Goal: Use online tool/utility: Utilize a website feature to perform a specific function

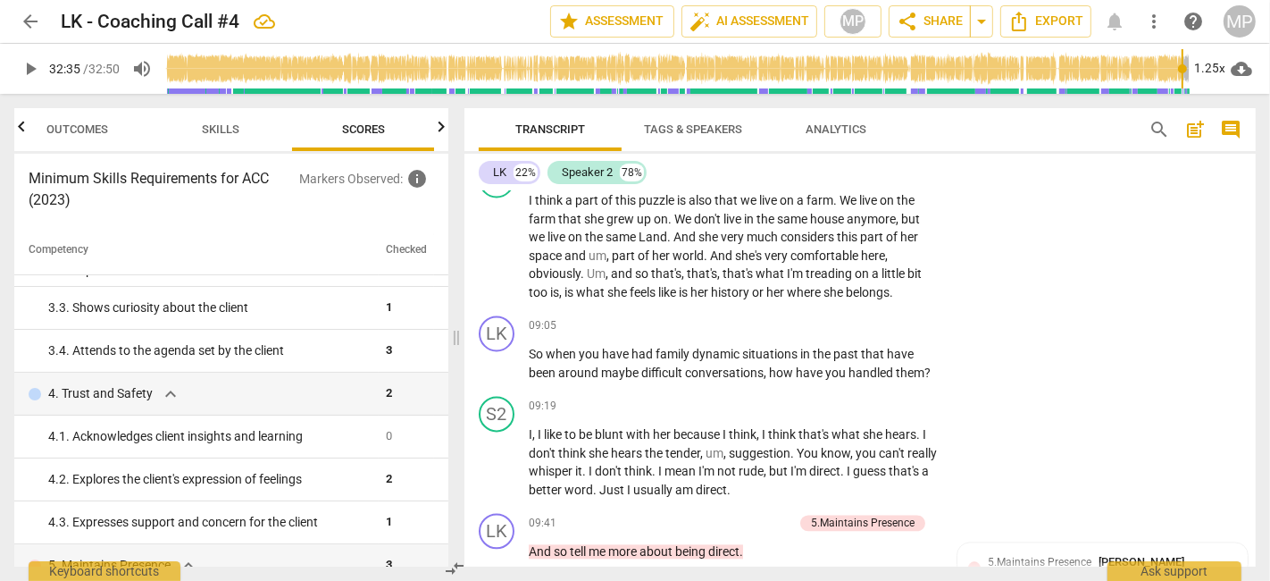
scroll to position [3077, 0]
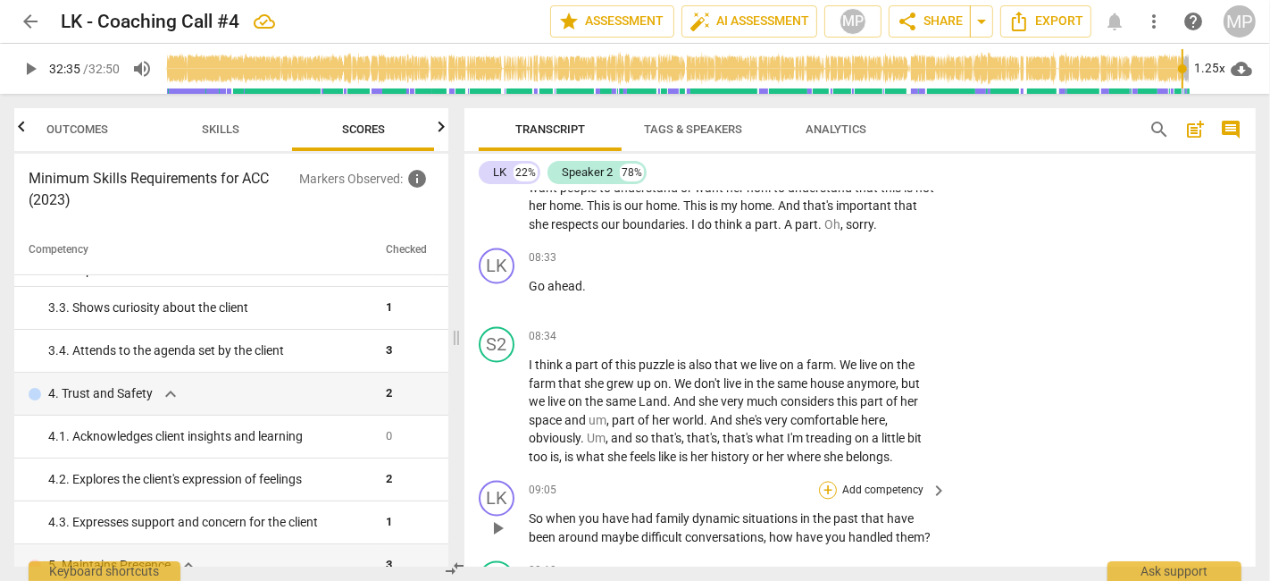
click at [825, 481] on div "+" at bounding box center [828, 490] width 18 height 18
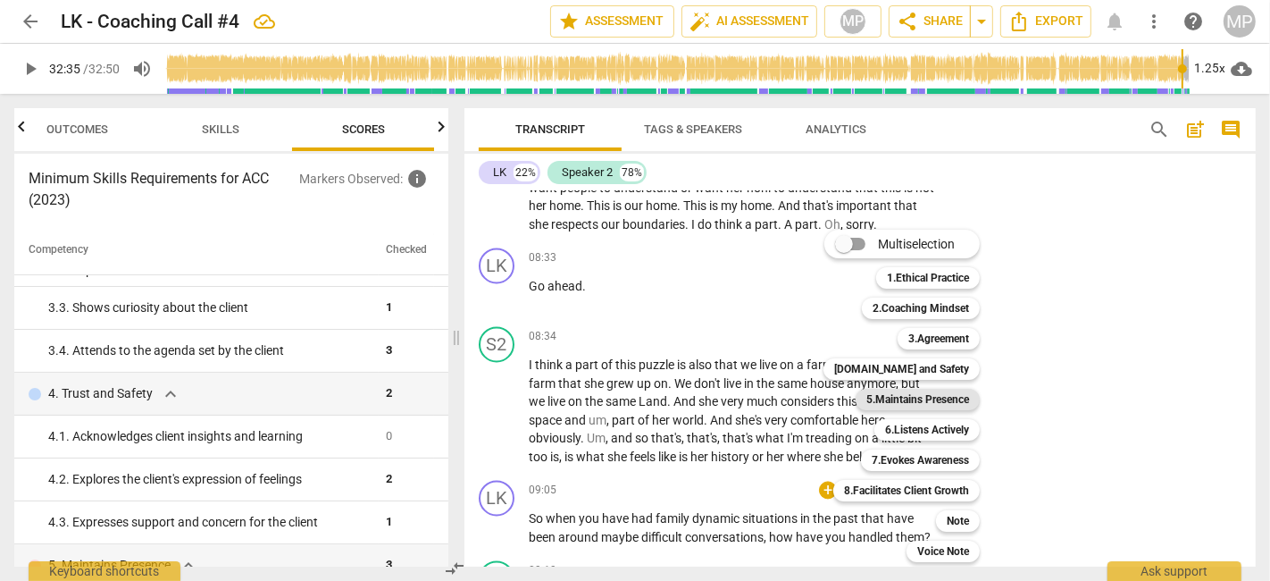
click at [939, 405] on b "5.Maintains Presence" at bounding box center [918, 399] width 103 height 21
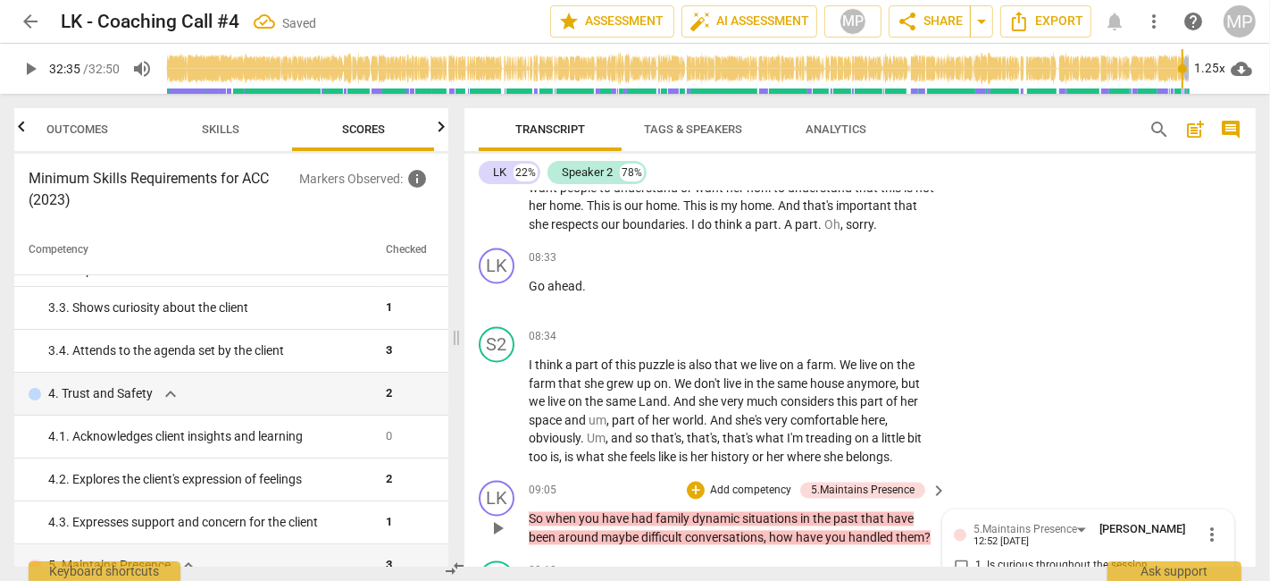
scroll to position [3299, 0]
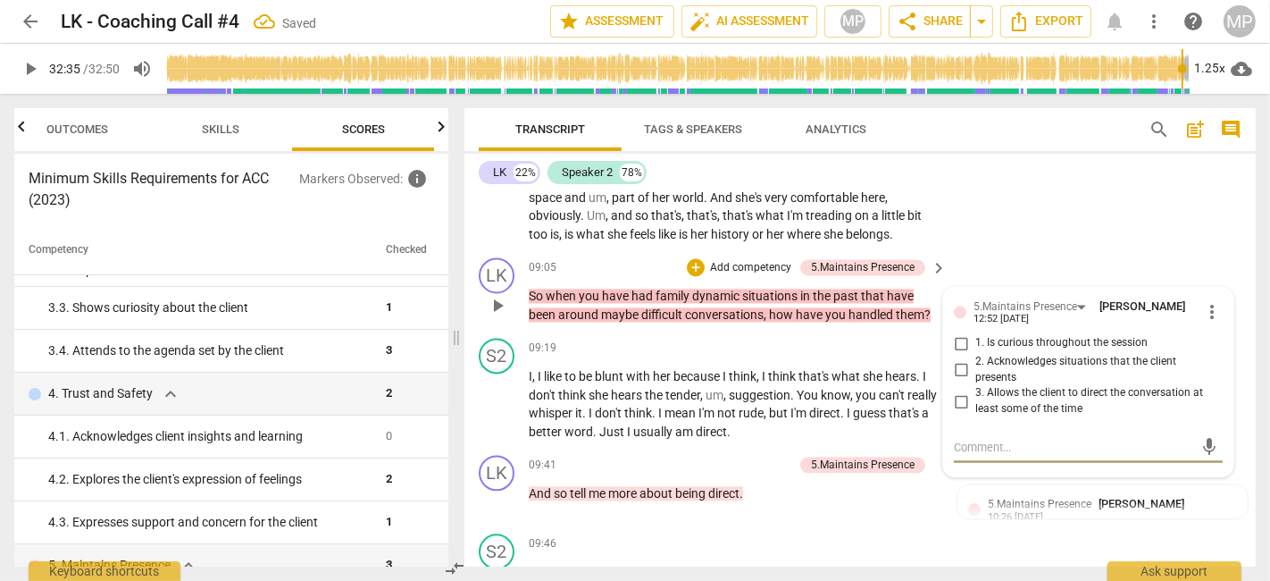
click at [962, 332] on input "1. Is curious throughout the session" at bounding box center [961, 342] width 29 height 21
checkbox input "true"
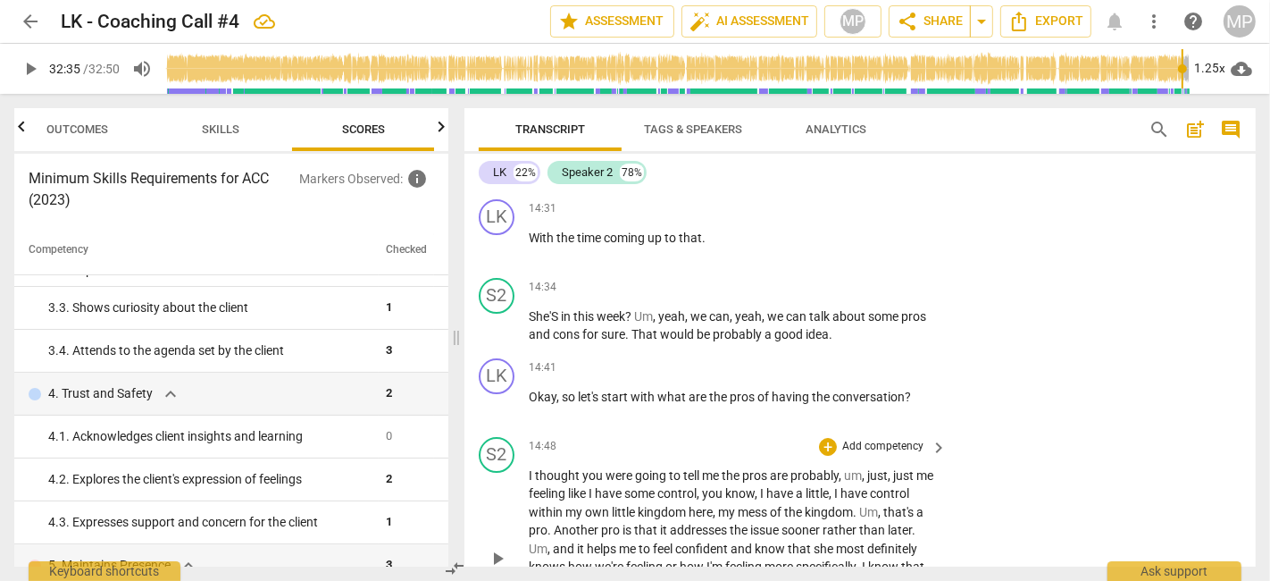
scroll to position [5185, 0]
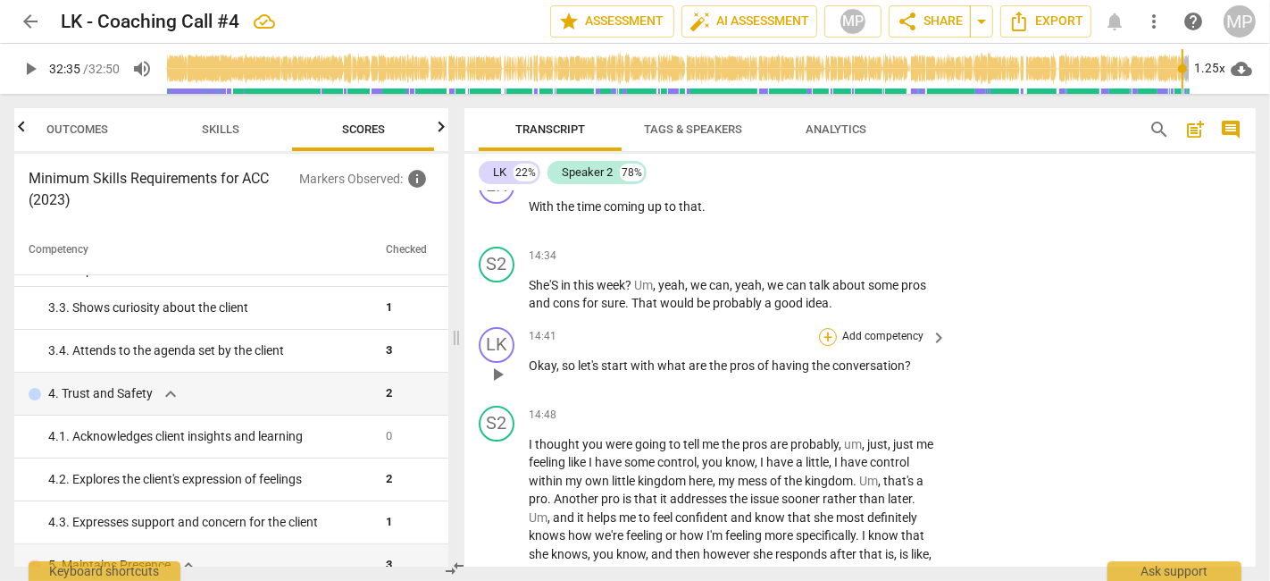
click at [823, 328] on div "+" at bounding box center [828, 337] width 18 height 18
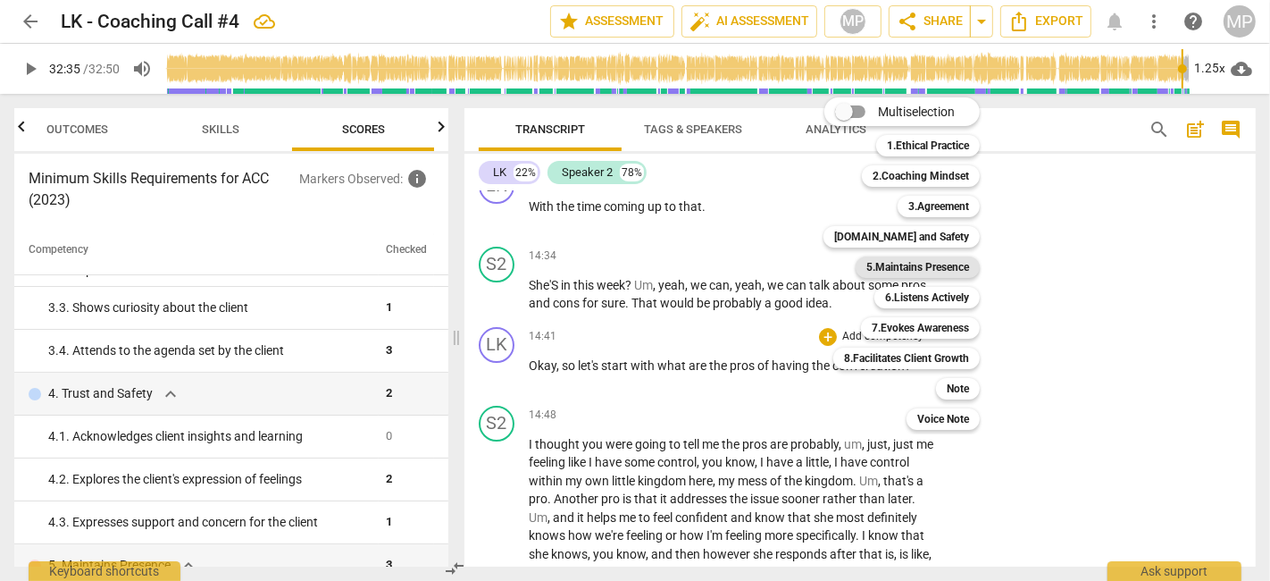
click at [912, 261] on b "5.Maintains Presence" at bounding box center [918, 266] width 103 height 21
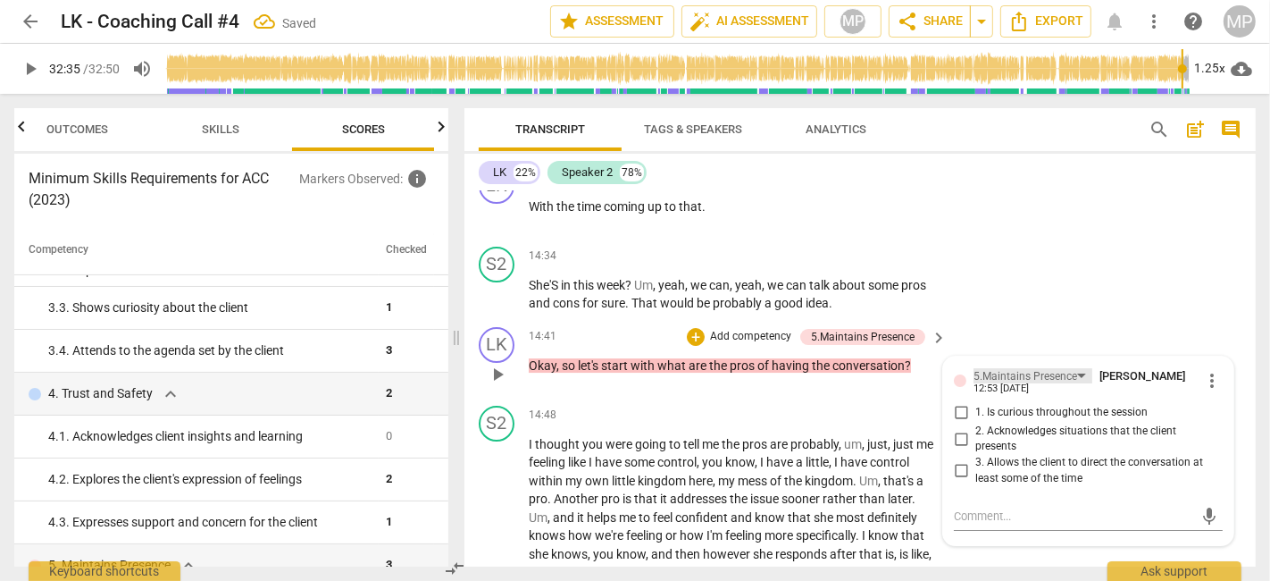
click at [1074, 368] on div "5.Maintains Presence" at bounding box center [1033, 375] width 119 height 15
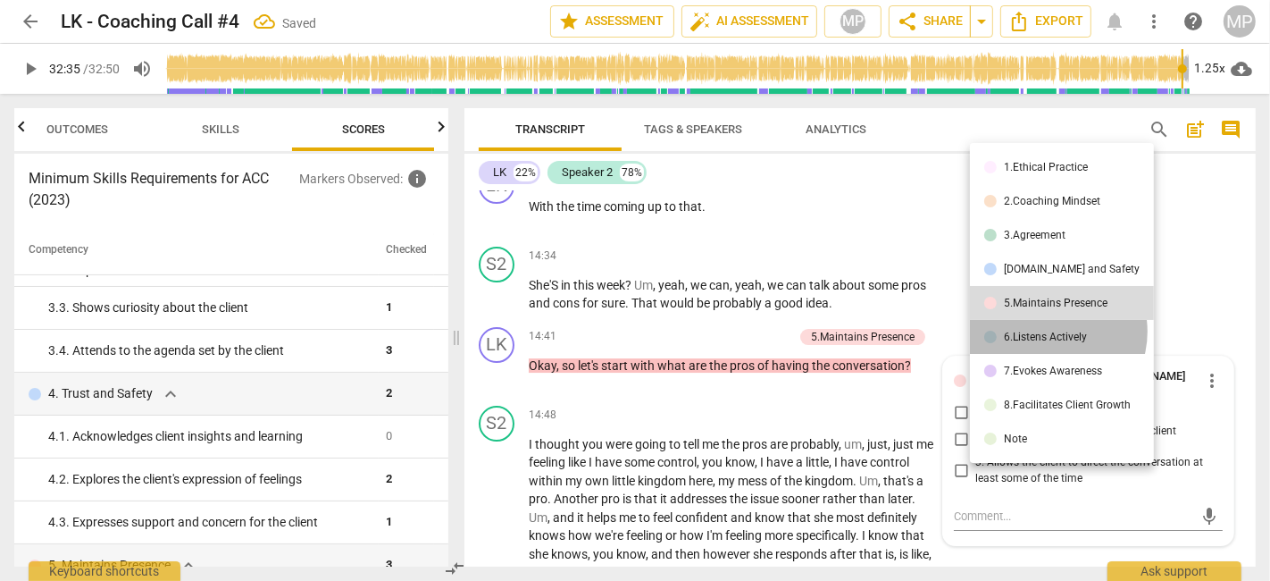
click at [1047, 331] on div "6.Listens Actively" at bounding box center [1045, 336] width 83 height 11
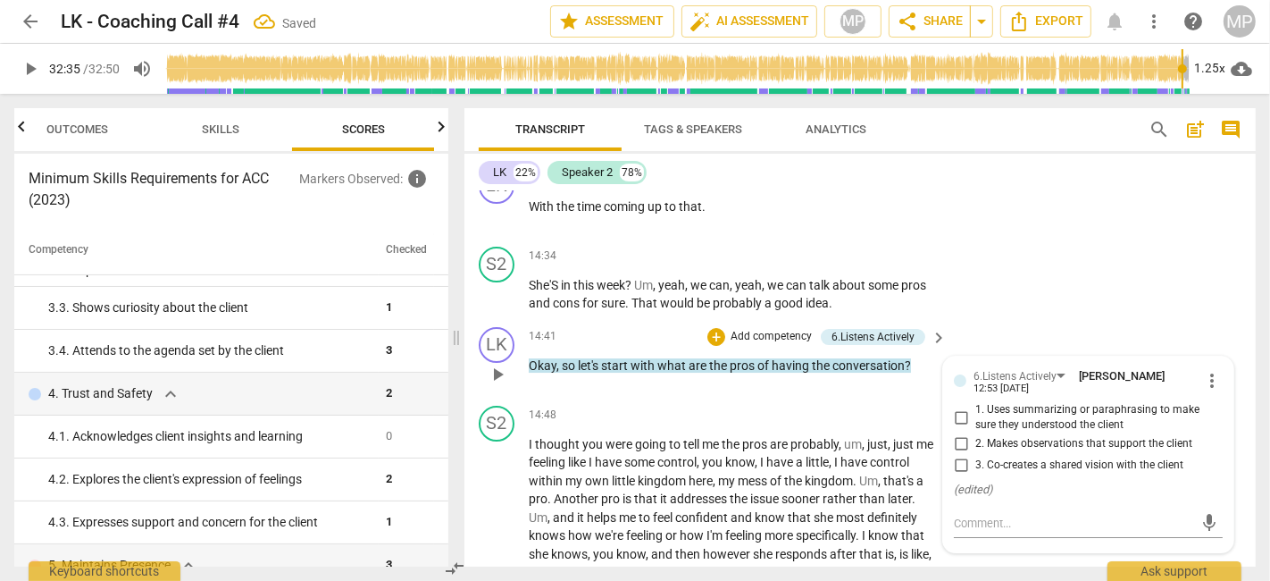
click at [957, 455] on input "3. Co-creates a shared vision with the client" at bounding box center [961, 465] width 29 height 21
checkbox input "true"
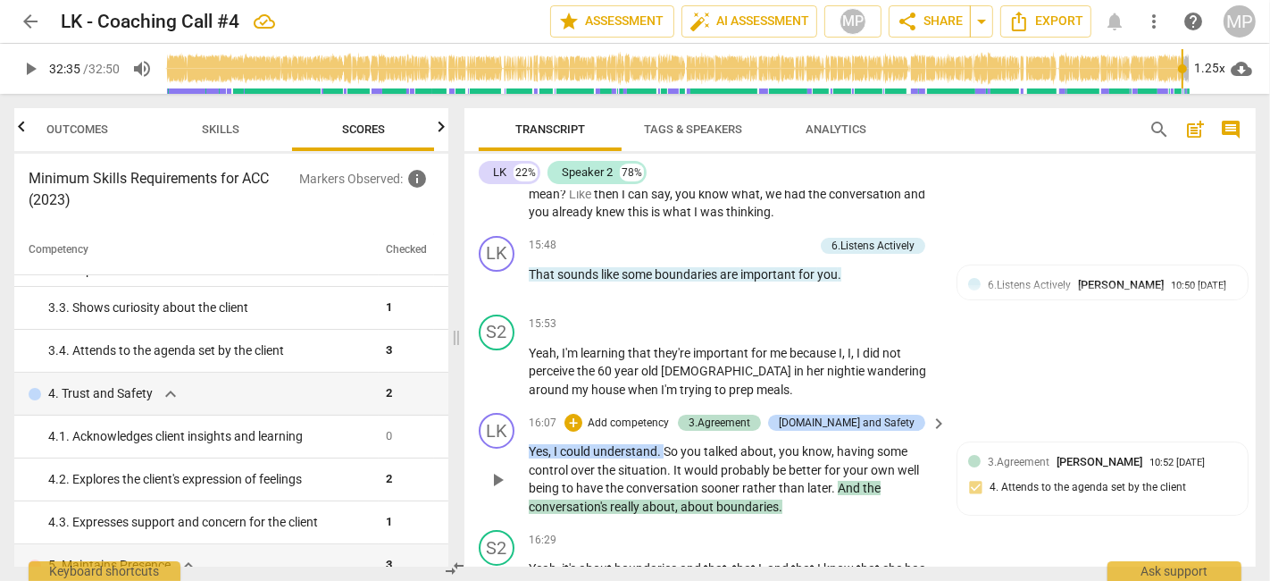
scroll to position [5682, 0]
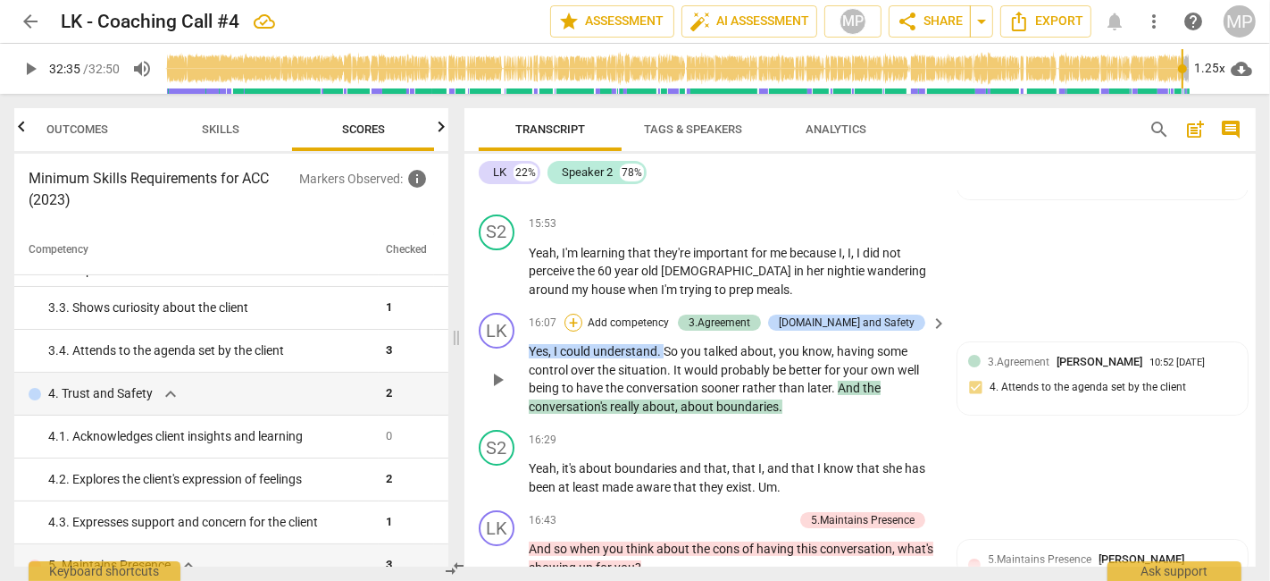
click at [582, 314] on div "+" at bounding box center [574, 323] width 18 height 18
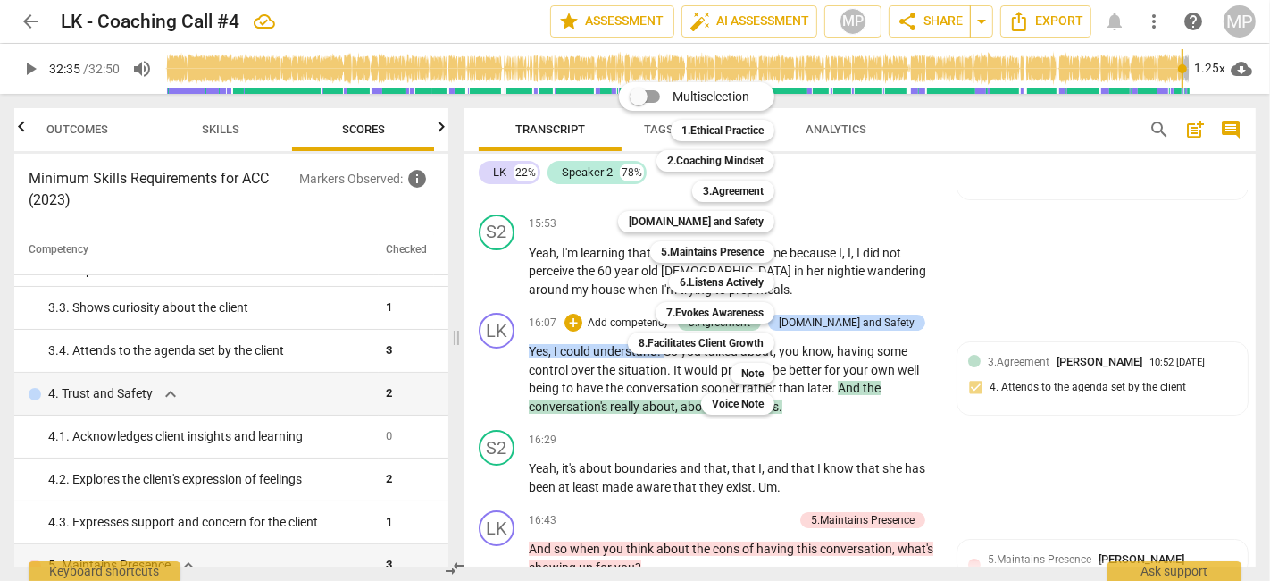
click at [730, 211] on b "[DOMAIN_NAME] and Safety" at bounding box center [696, 221] width 135 height 21
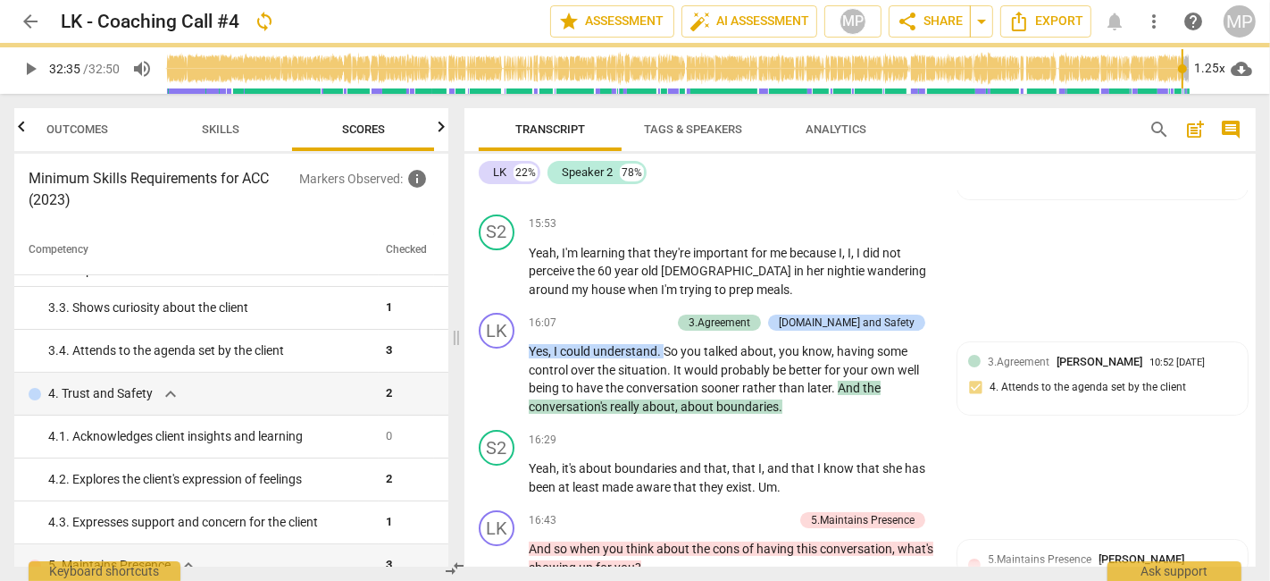
click at [730, 225] on div "[DOMAIN_NAME] and Safety 4" at bounding box center [682, 233] width 143 height 17
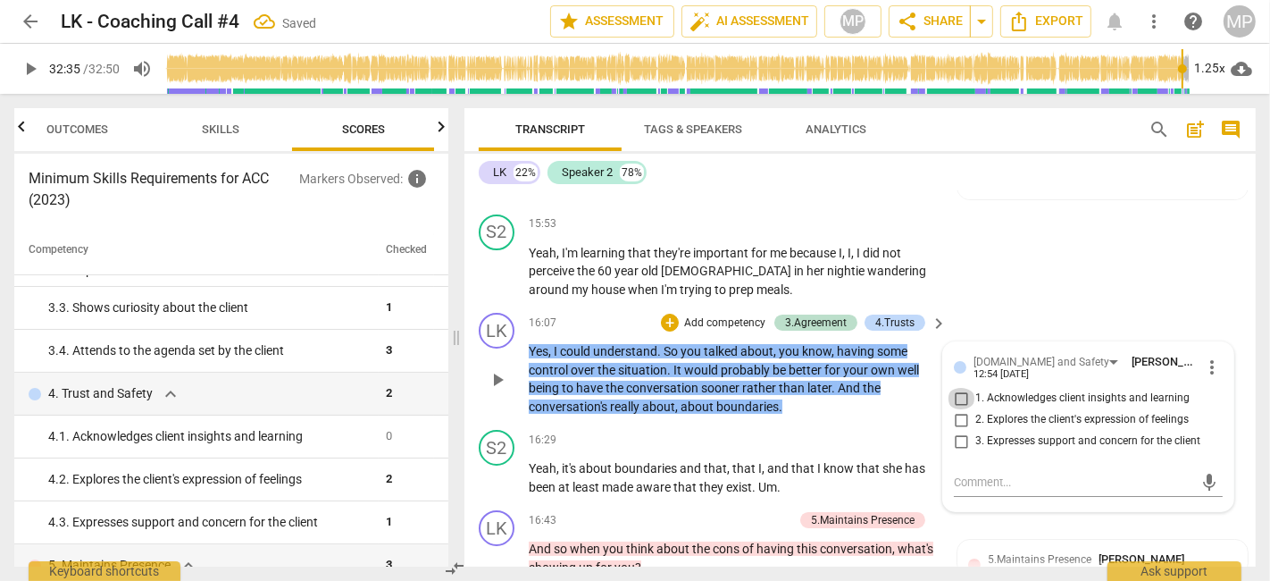
click at [959, 388] on input "1. Acknowledges client insights and learning" at bounding box center [961, 398] width 29 height 21
checkbox input "true"
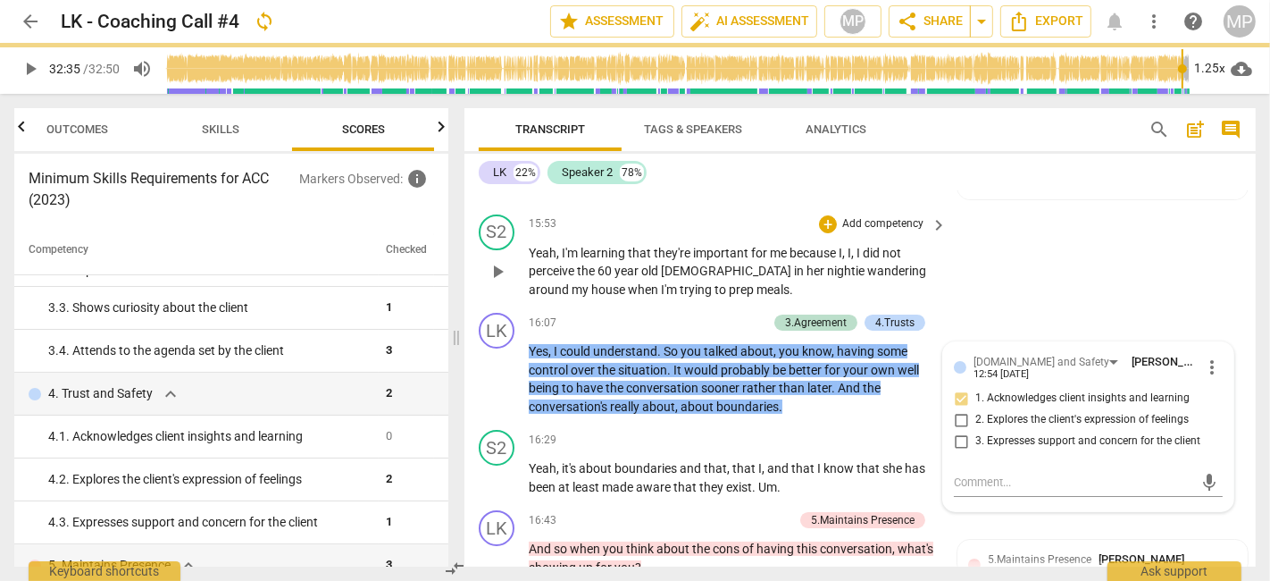
click at [1098, 214] on div "S2 play_arrow pause 15:53 + Add competency keyboard_arrow_right Yeah , I'm lear…" at bounding box center [861, 256] width 792 height 99
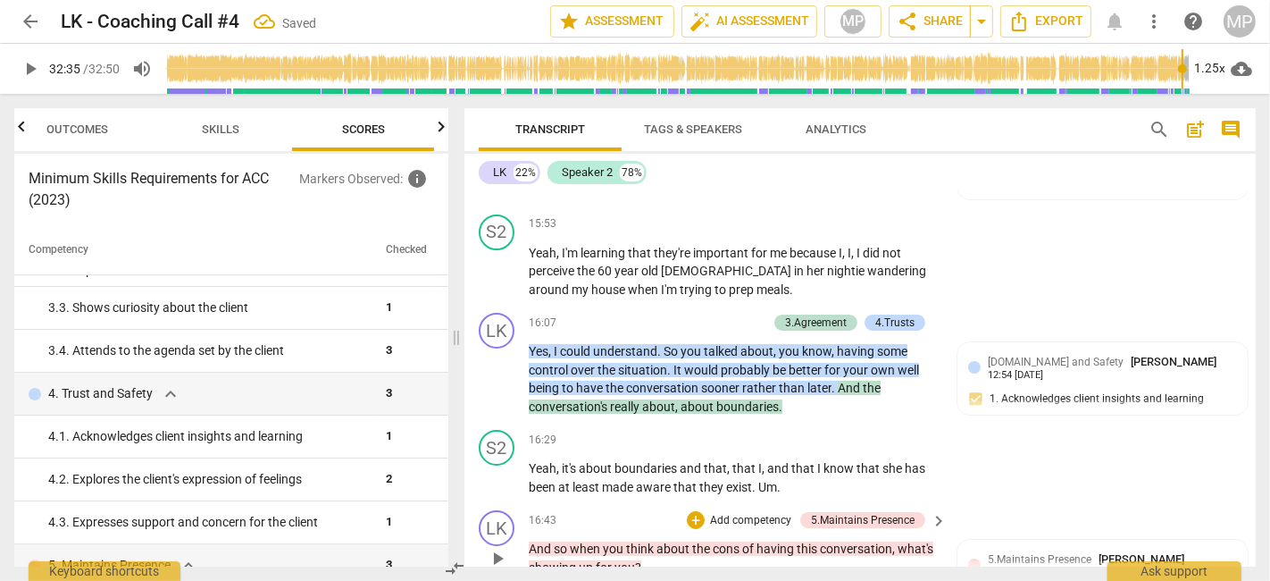
scroll to position [5781, 0]
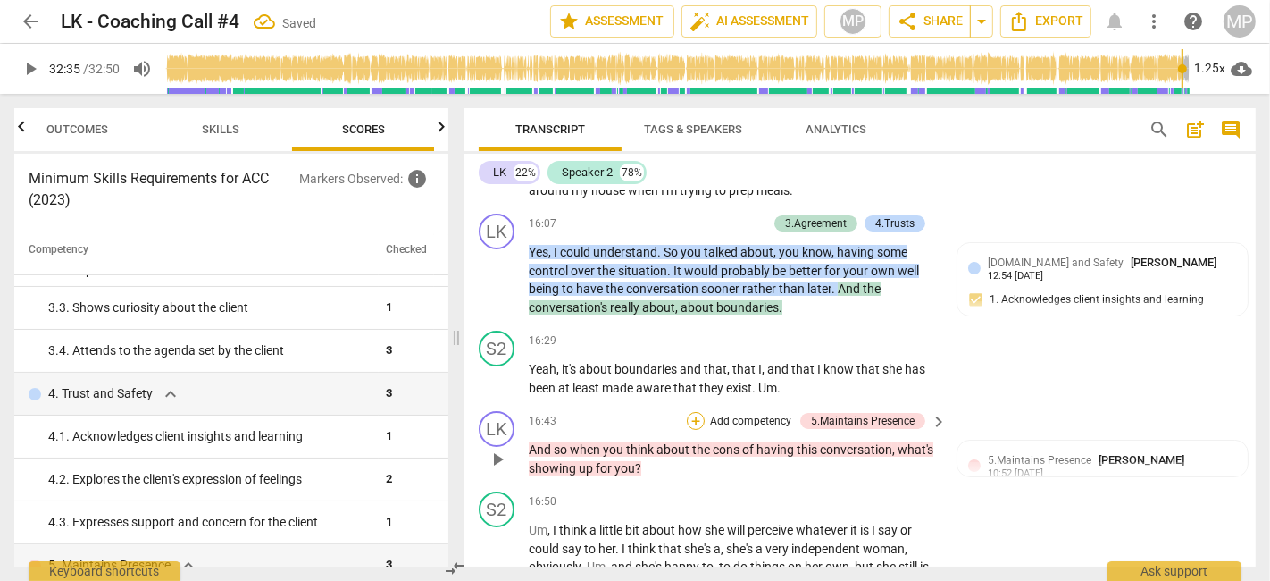
click at [695, 412] on div "+" at bounding box center [696, 421] width 18 height 18
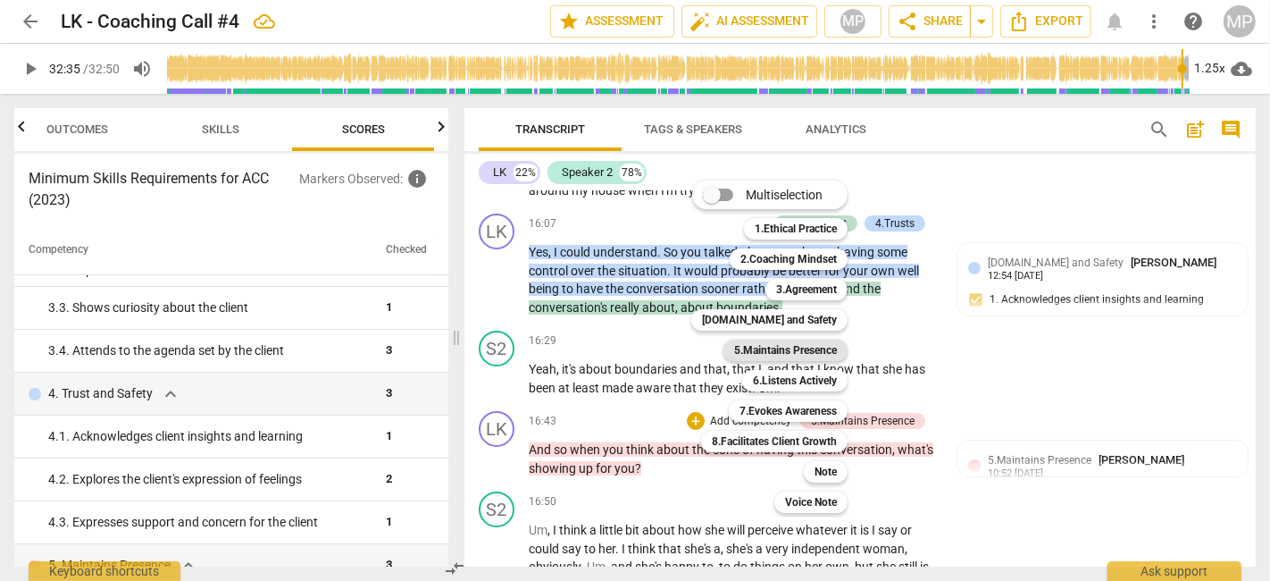
click at [817, 344] on b "5.Maintains Presence" at bounding box center [785, 349] width 103 height 21
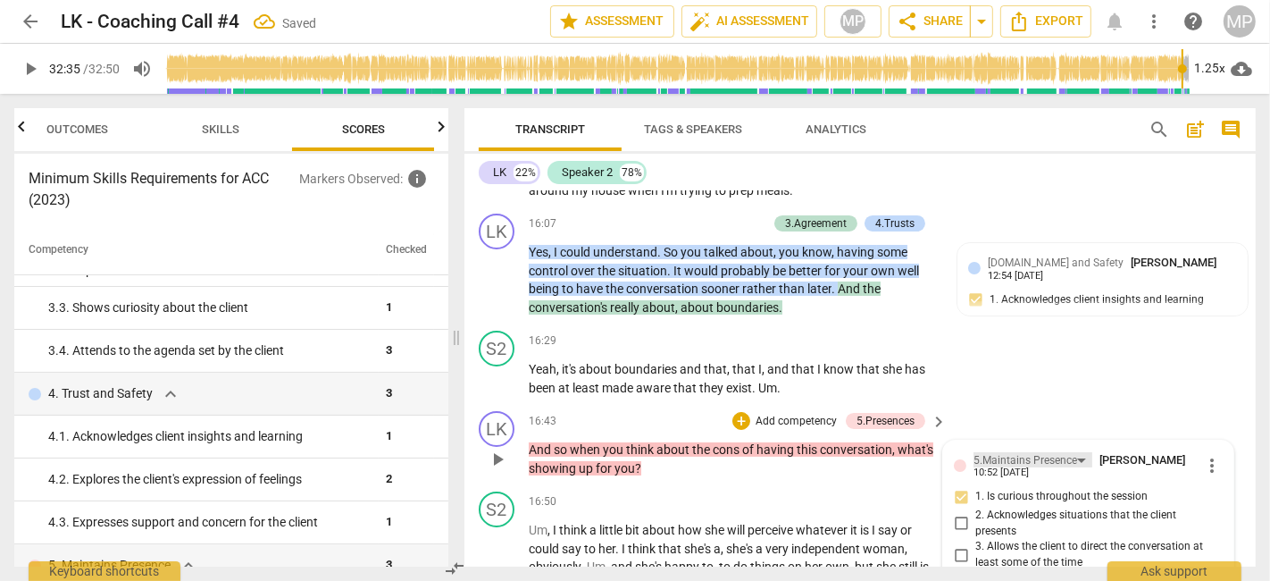
click at [1062, 452] on div "5.Maintains Presence" at bounding box center [1026, 460] width 104 height 17
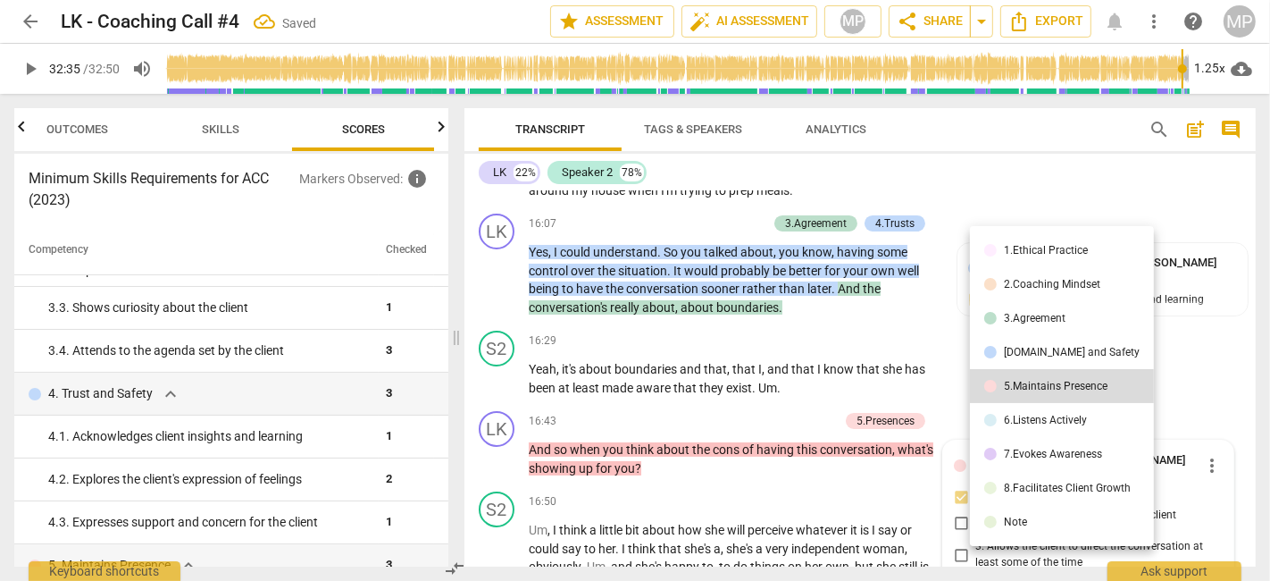
click at [1035, 350] on div "[DOMAIN_NAME] and Safety" at bounding box center [1072, 352] width 136 height 11
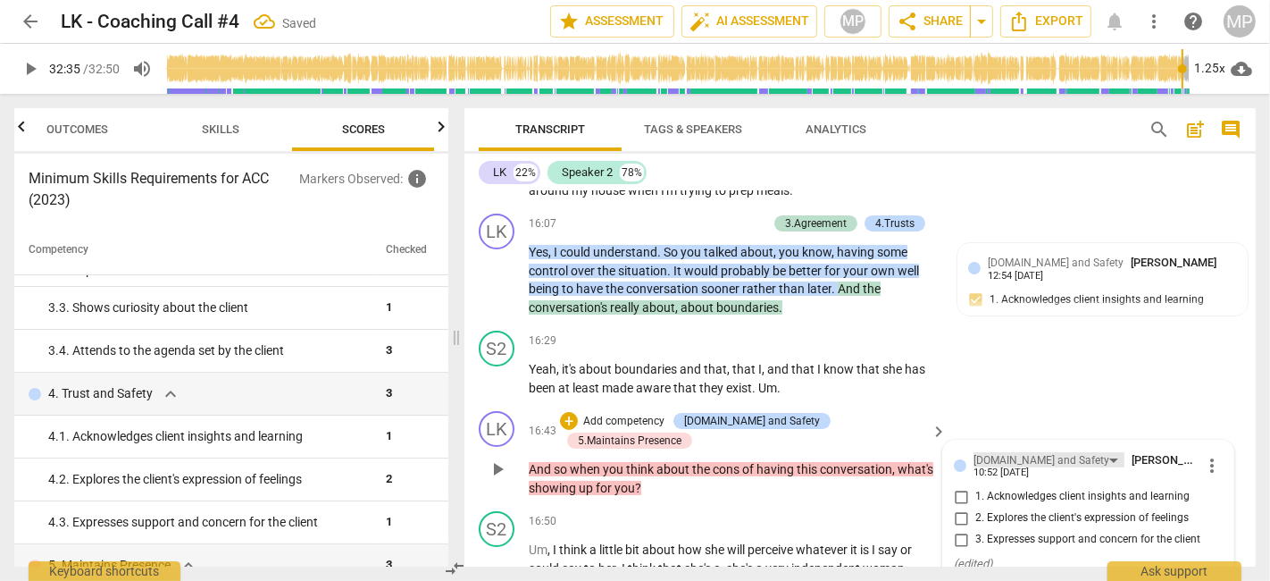
click at [1063, 452] on div "[DOMAIN_NAME] and Safety" at bounding box center [1049, 459] width 151 height 15
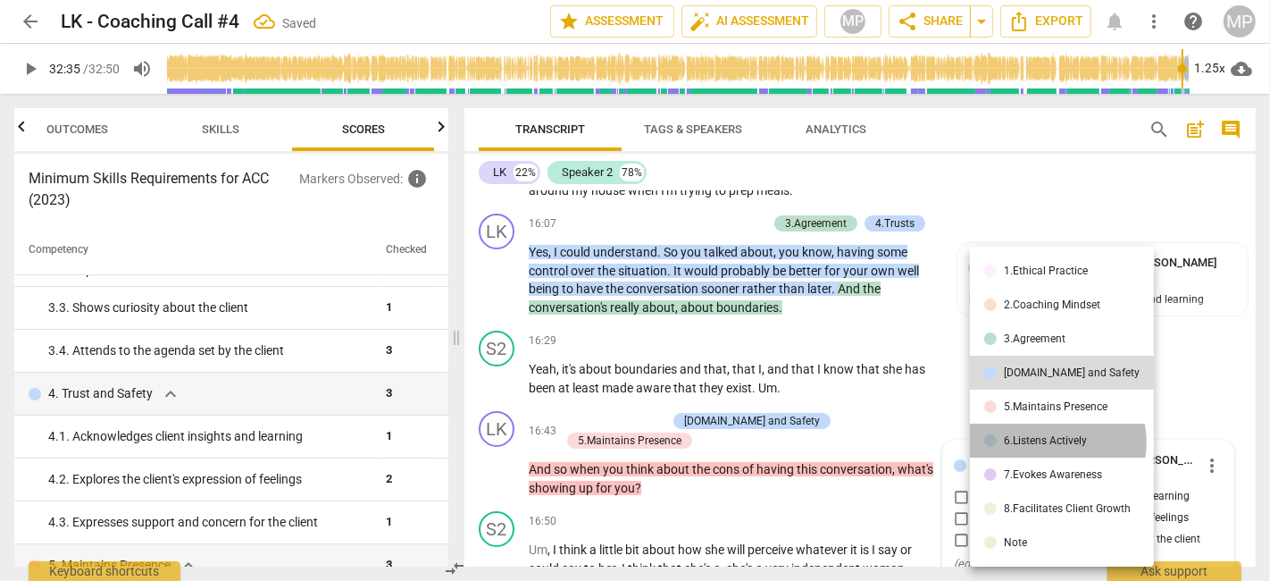
click at [1055, 442] on div "6.Listens Actively" at bounding box center [1045, 440] width 83 height 11
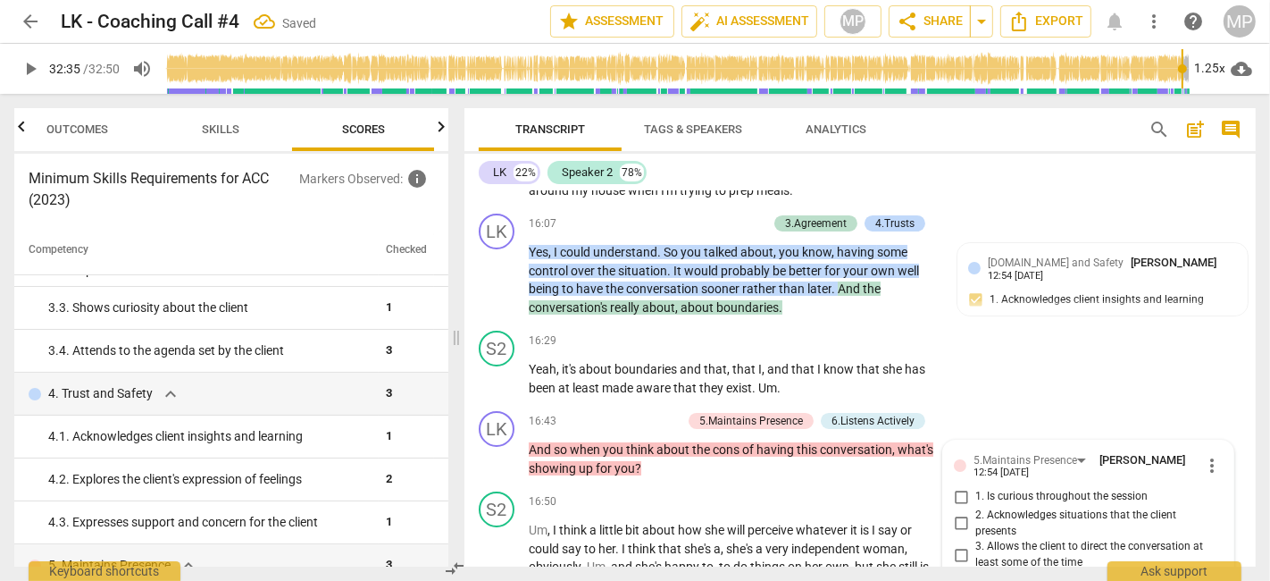
scroll to position [5789, 0]
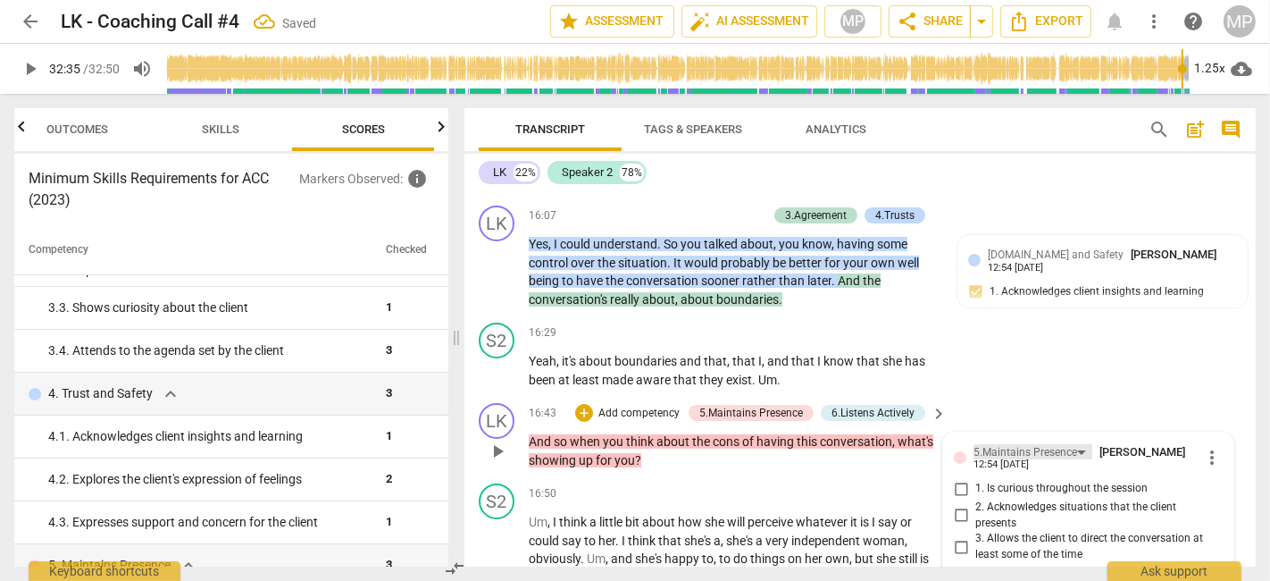
click at [1067, 444] on div "5.Maintains Presence" at bounding box center [1026, 452] width 104 height 17
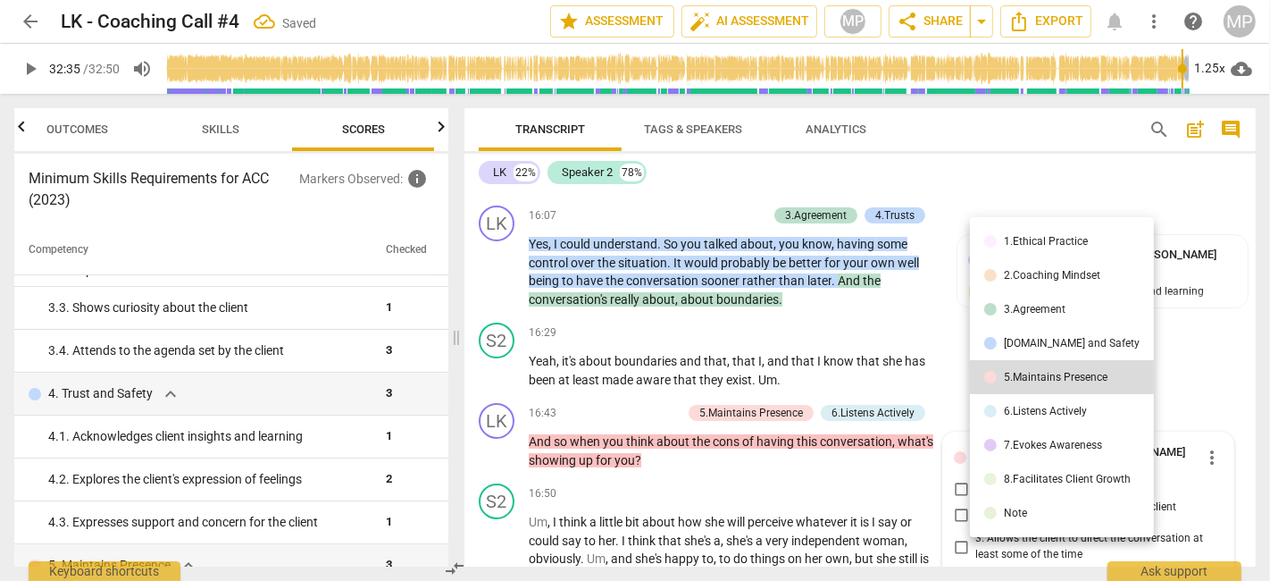
click at [1062, 413] on div "6.Listens Actively" at bounding box center [1045, 411] width 83 height 11
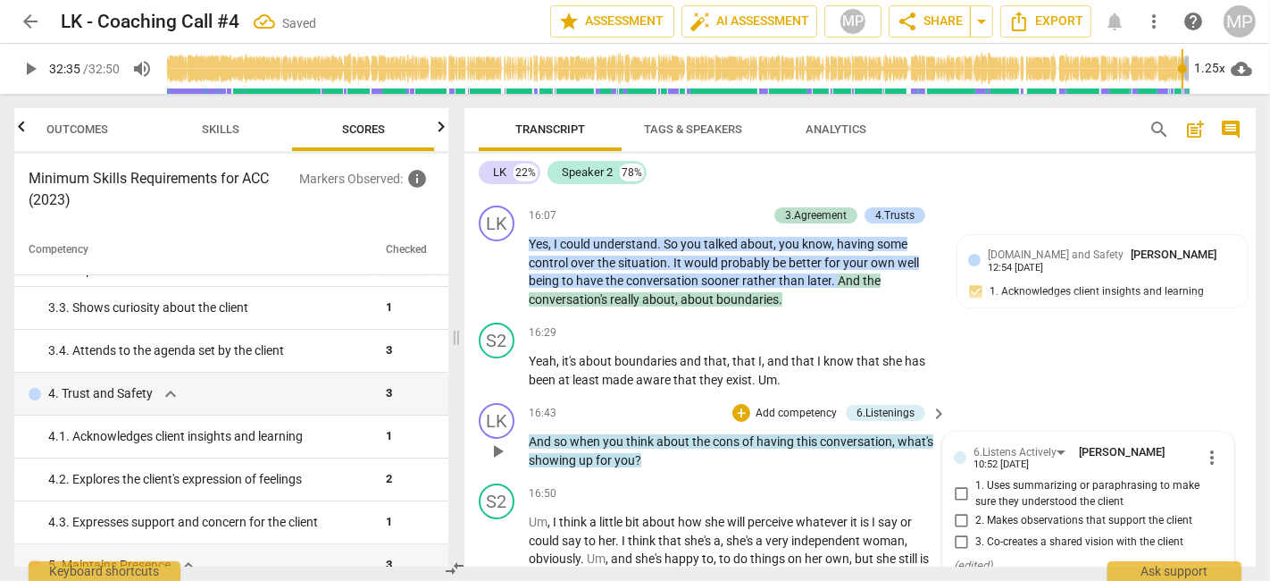
scroll to position [5796, 0]
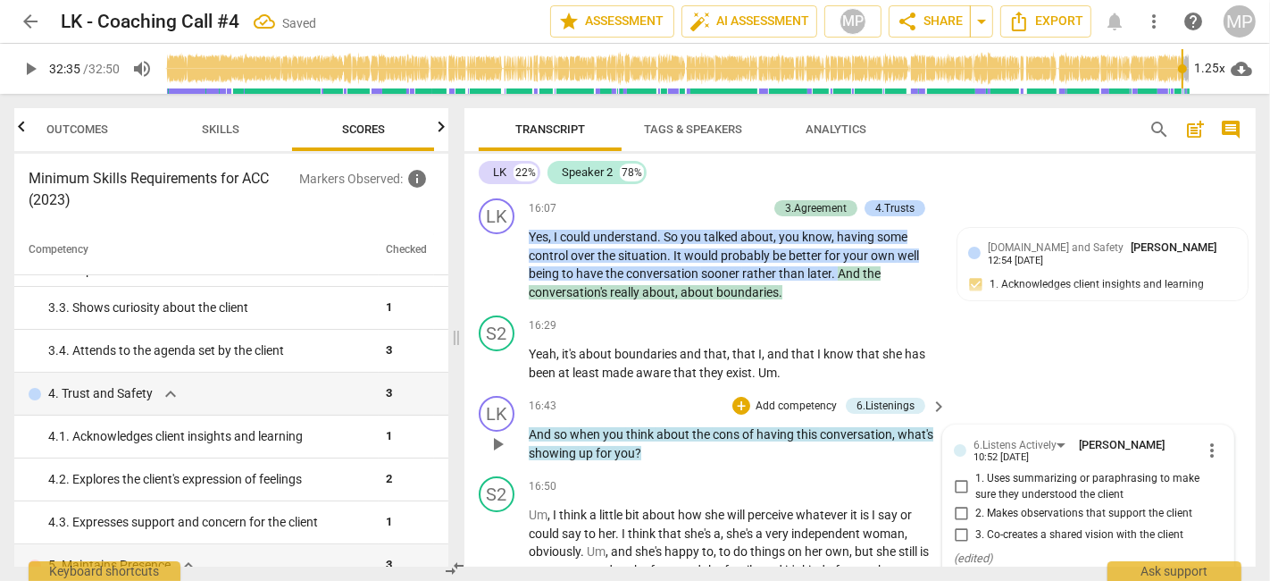
click at [994, 527] on span "3. Co-creates a shared vision with the client" at bounding box center [1080, 535] width 208 height 16
click at [976, 524] on input "3. Co-creates a shared vision with the client" at bounding box center [961, 534] width 29 height 21
checkbox input "true"
click at [1166, 310] on div "S2 play_arrow pause 16:29 + Add competency keyboard_arrow_right Yeah , it's abo…" at bounding box center [861, 348] width 792 height 80
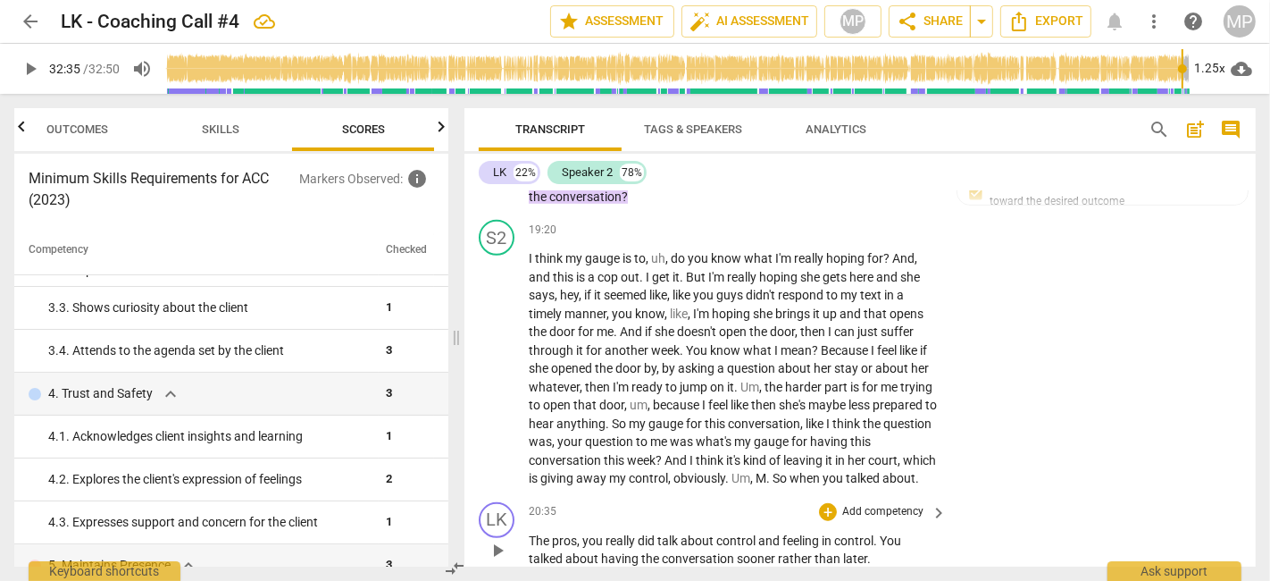
scroll to position [6789, 0]
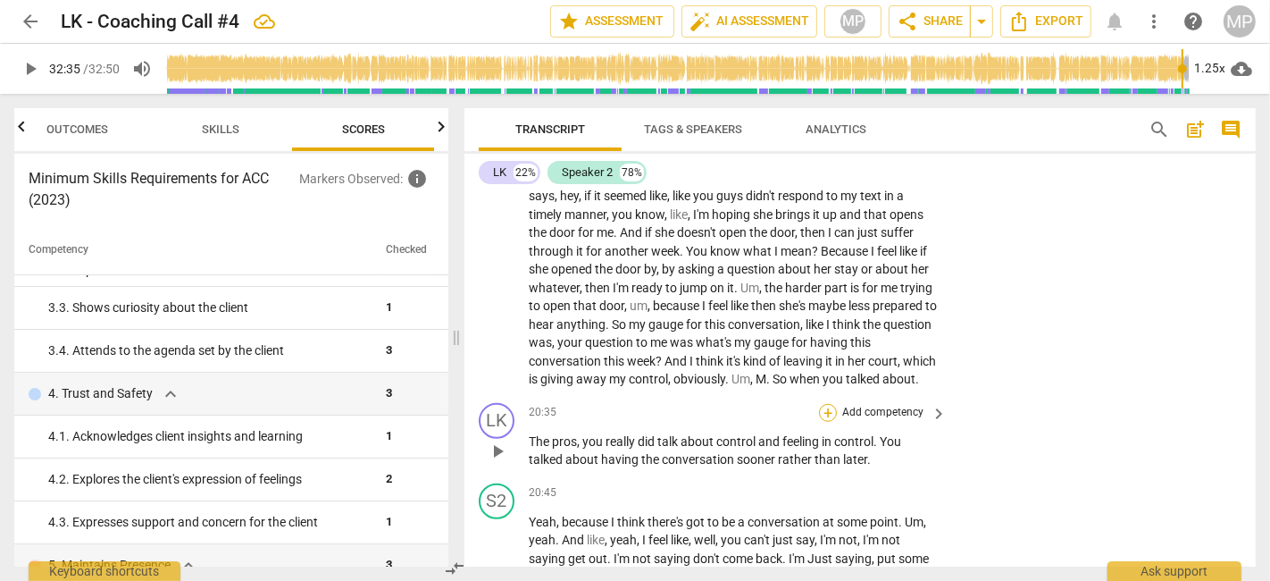
click at [820, 404] on div "+" at bounding box center [828, 413] width 18 height 18
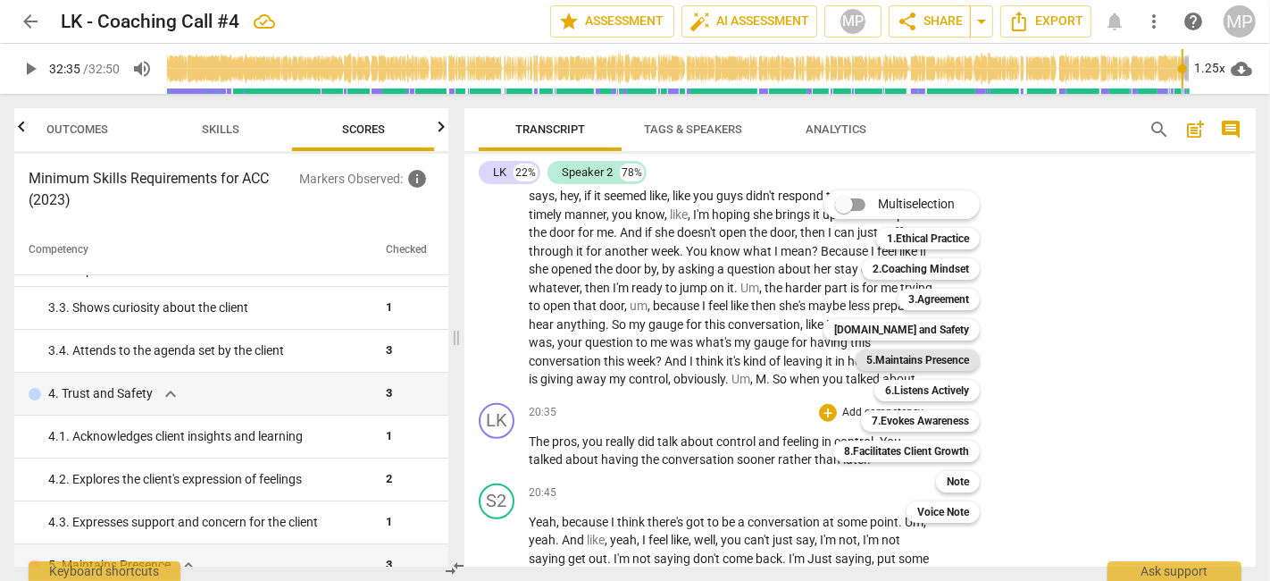
click at [944, 354] on b "5.Maintains Presence" at bounding box center [918, 359] width 103 height 21
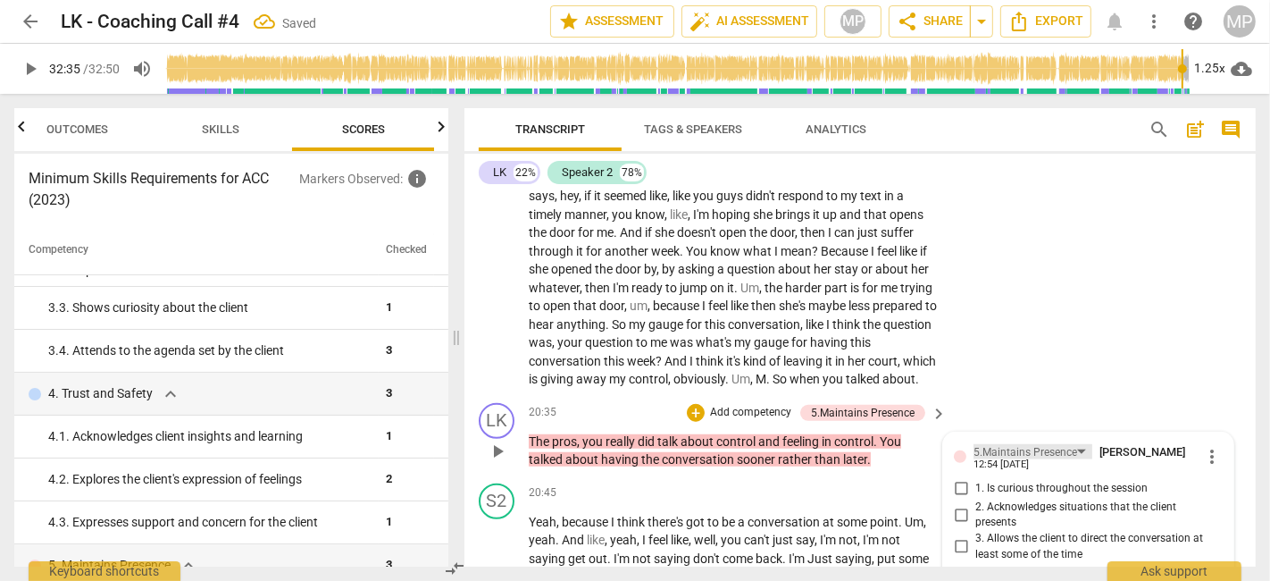
click at [1055, 444] on div "5.Maintains Presence" at bounding box center [1026, 452] width 104 height 17
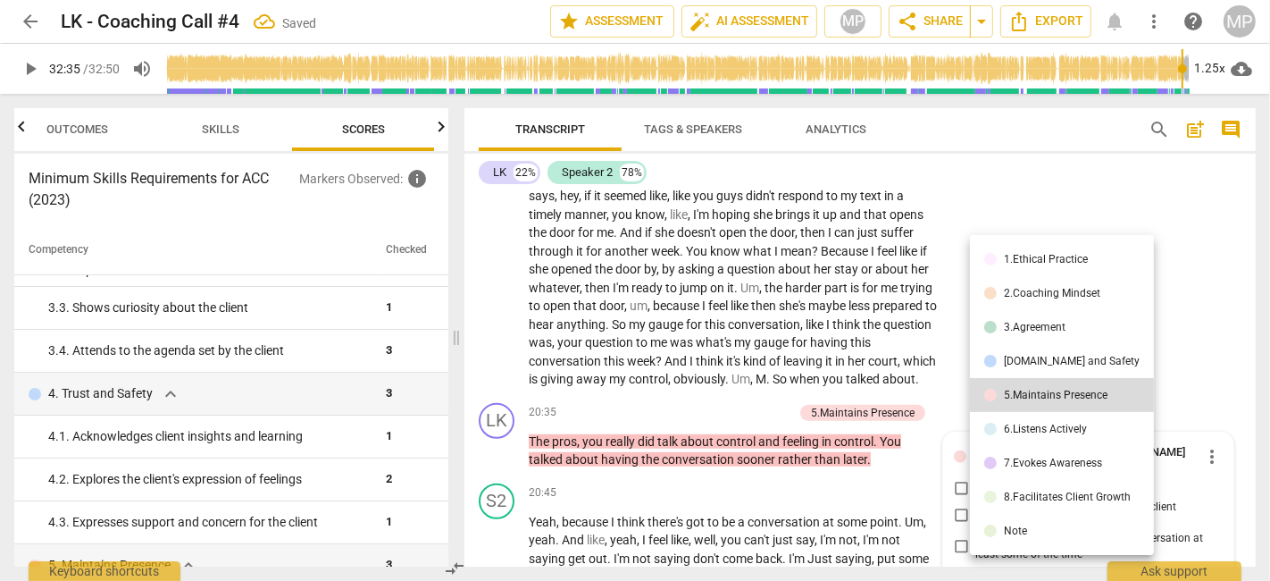
click at [1051, 427] on div "6.Listens Actively" at bounding box center [1045, 428] width 83 height 11
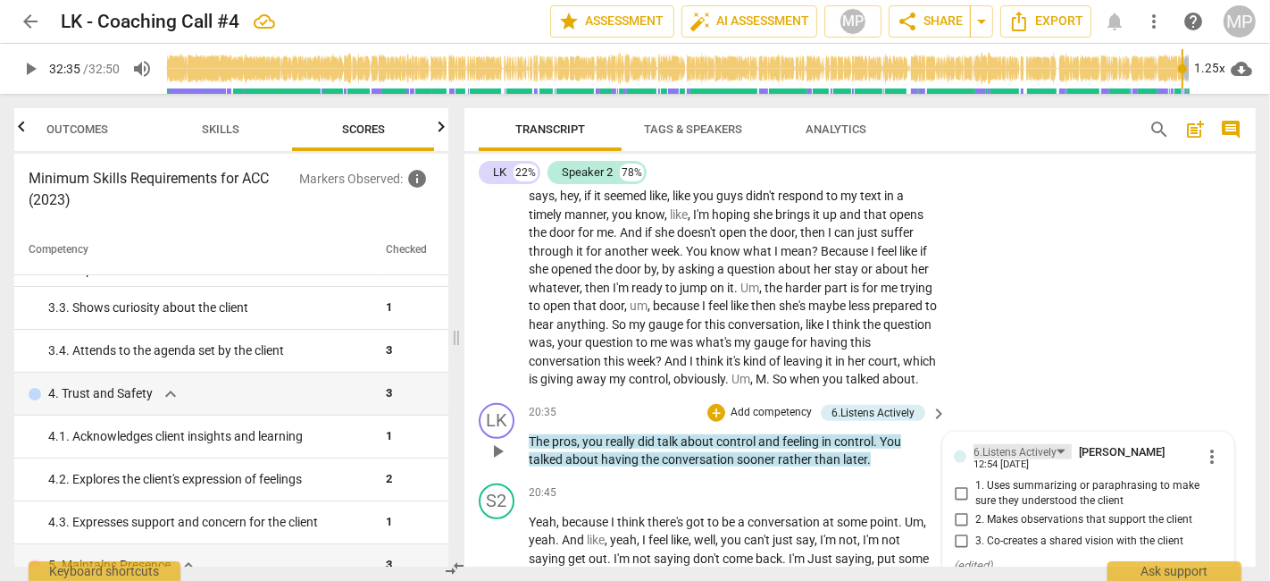
click at [1053, 444] on div "6.Listens Actively" at bounding box center [1015, 452] width 83 height 17
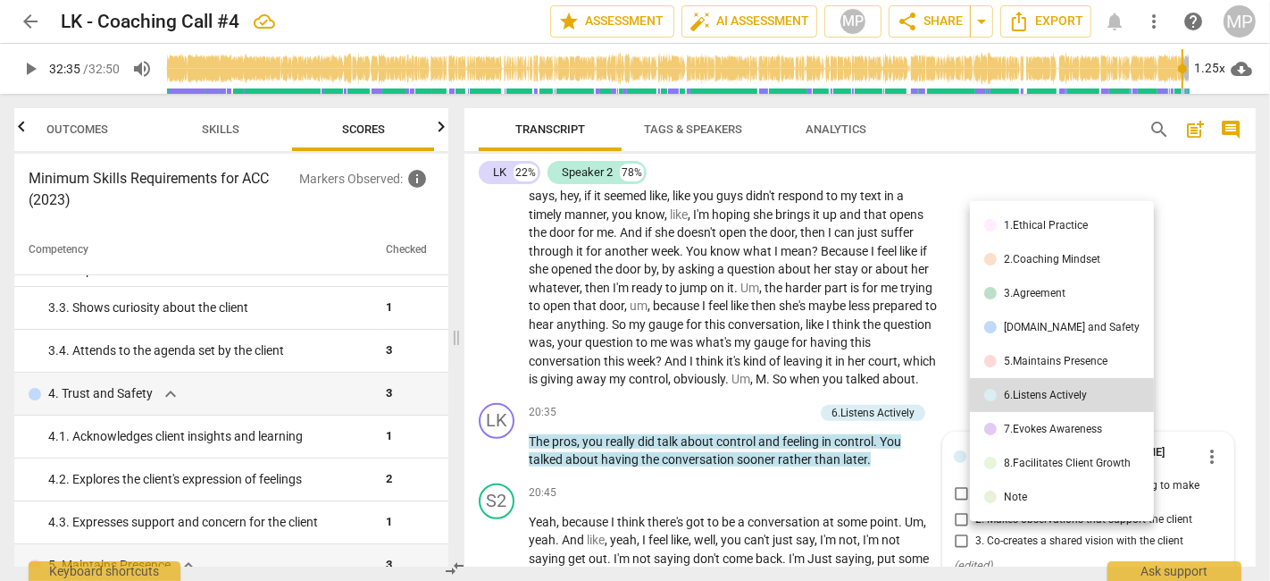
click at [1047, 358] on div "5.Maintains Presence" at bounding box center [1056, 361] width 104 height 11
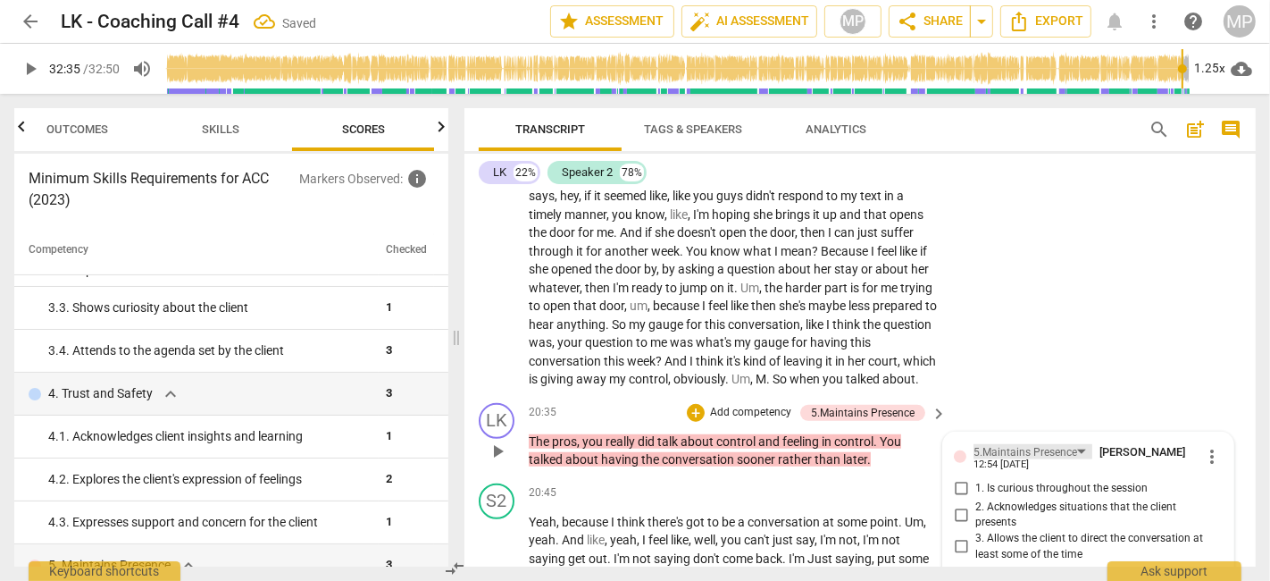
click at [1052, 444] on div "5.Maintains Presence" at bounding box center [1026, 452] width 104 height 17
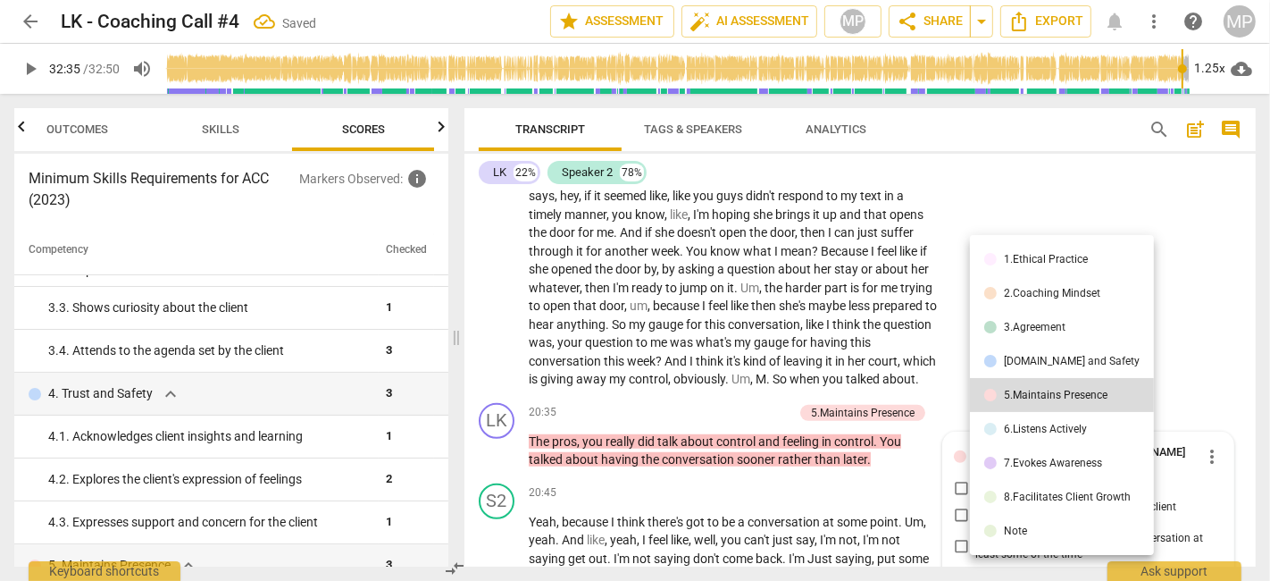
click at [1054, 358] on div "[DOMAIN_NAME] and Safety" at bounding box center [1072, 361] width 136 height 11
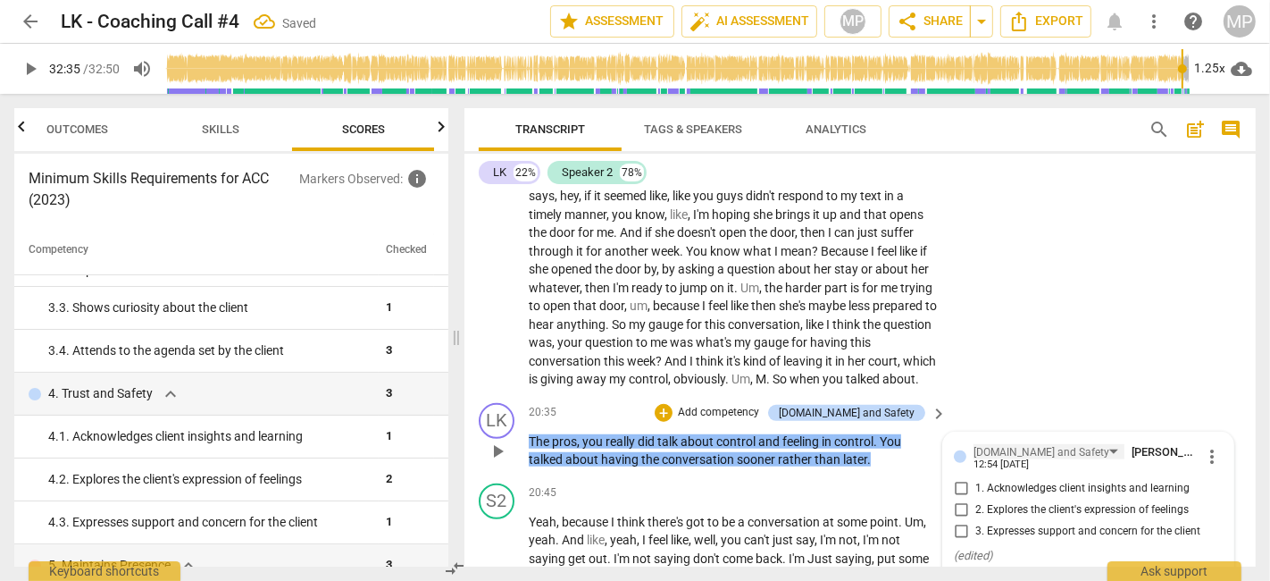
click at [955, 478] on input "1. Acknowledges client insights and learning" at bounding box center [961, 488] width 29 height 21
checkbox input "true"
click at [1128, 307] on div "S2 play_arrow pause 19:20 + Add competency keyboard_arrow_right I think my gaug…" at bounding box center [861, 254] width 792 height 282
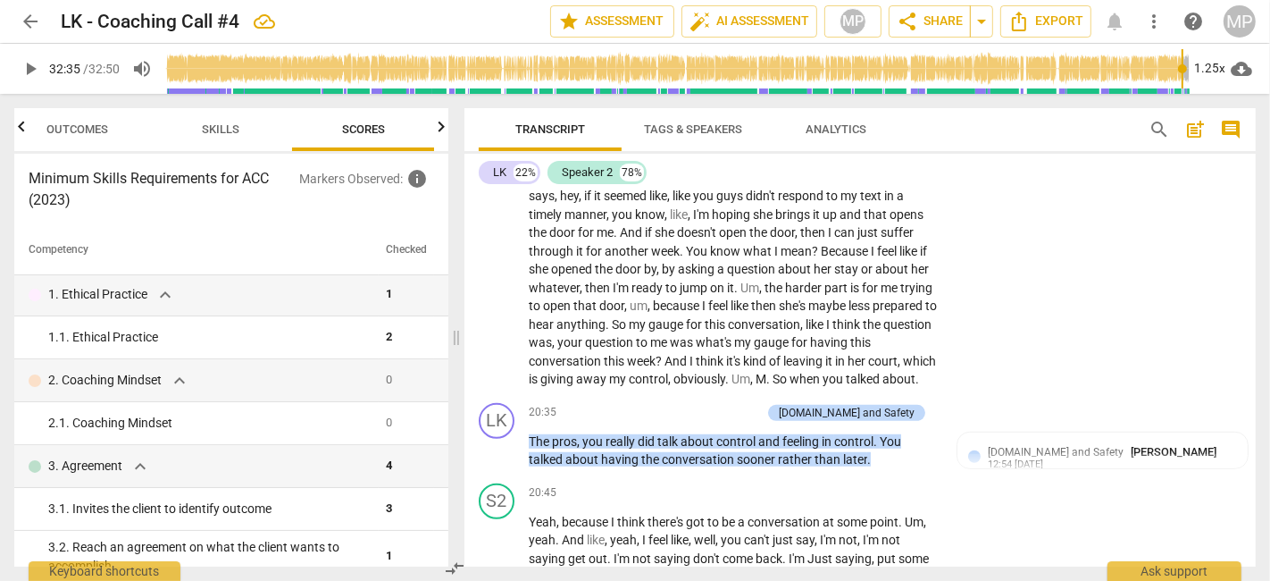
scroll to position [0, 0]
click at [96, 135] on span "Outcomes" at bounding box center [78, 128] width 62 height 13
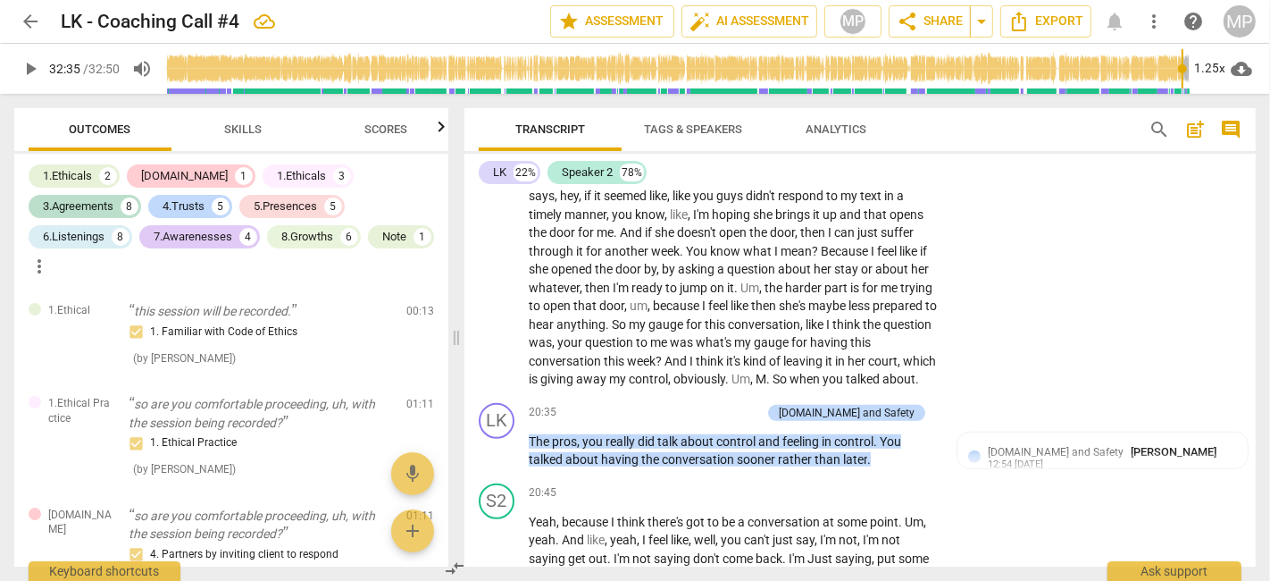
click at [240, 129] on span "Skills" at bounding box center [243, 128] width 38 height 13
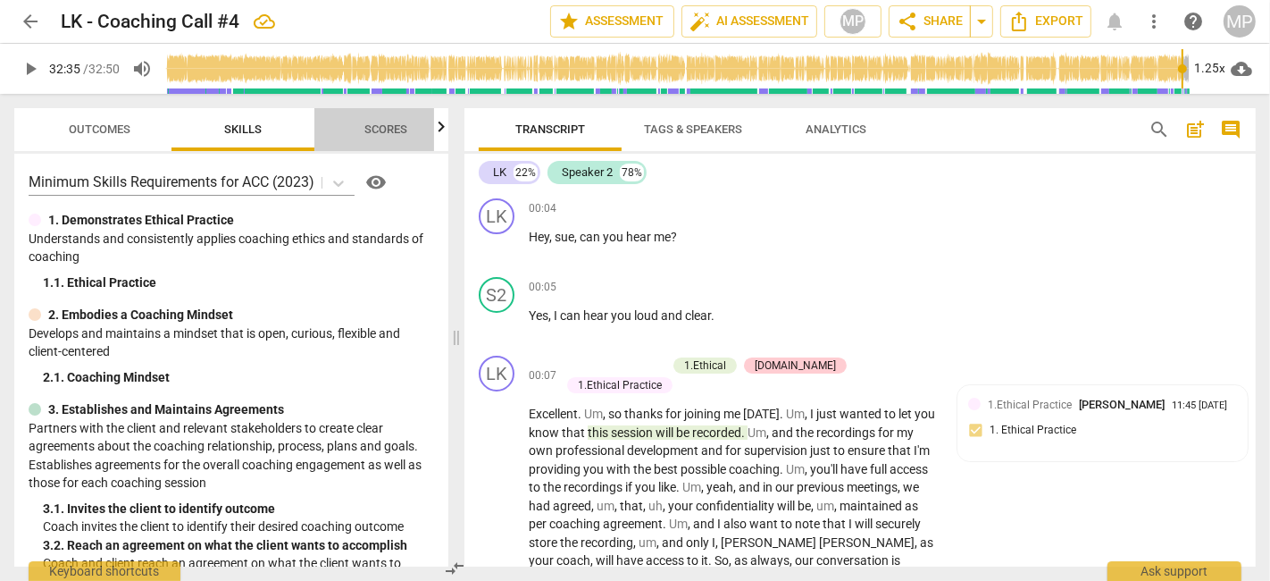
click at [392, 129] on span "Scores" at bounding box center [385, 128] width 43 height 13
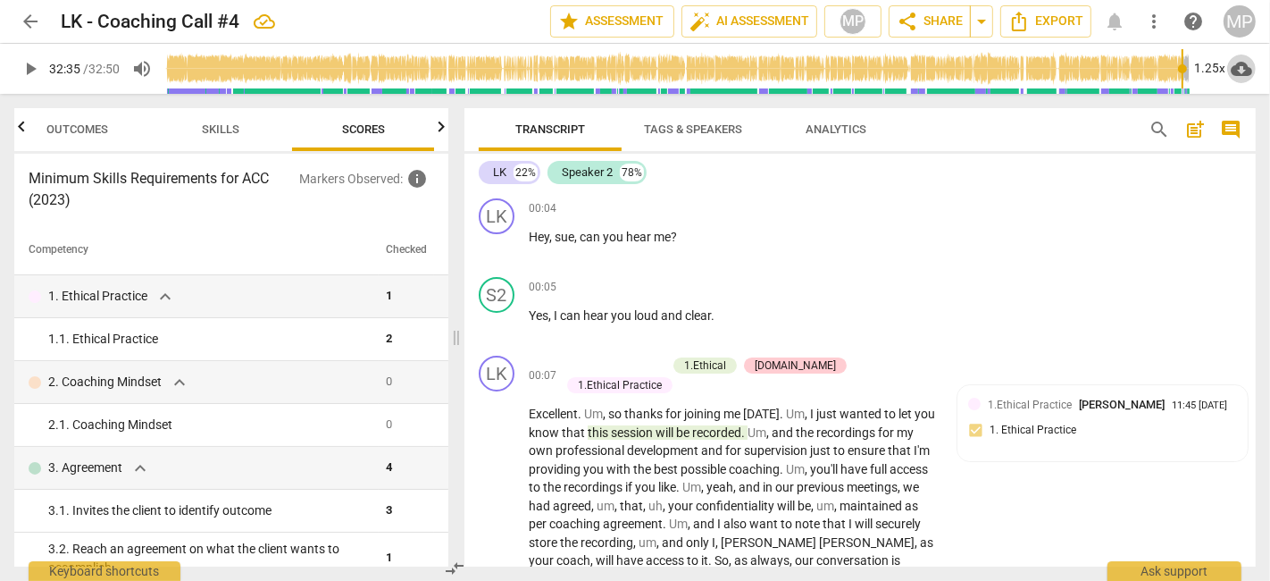
click at [1241, 66] on span "cloud_download" at bounding box center [1241, 68] width 21 height 21
click at [1126, 188] on div at bounding box center [635, 290] width 1270 height 581
click at [1209, 63] on div "1.25x" at bounding box center [1211, 68] width 34 height 29
click at [1229, 103] on li "1x" at bounding box center [1224, 105] width 60 height 34
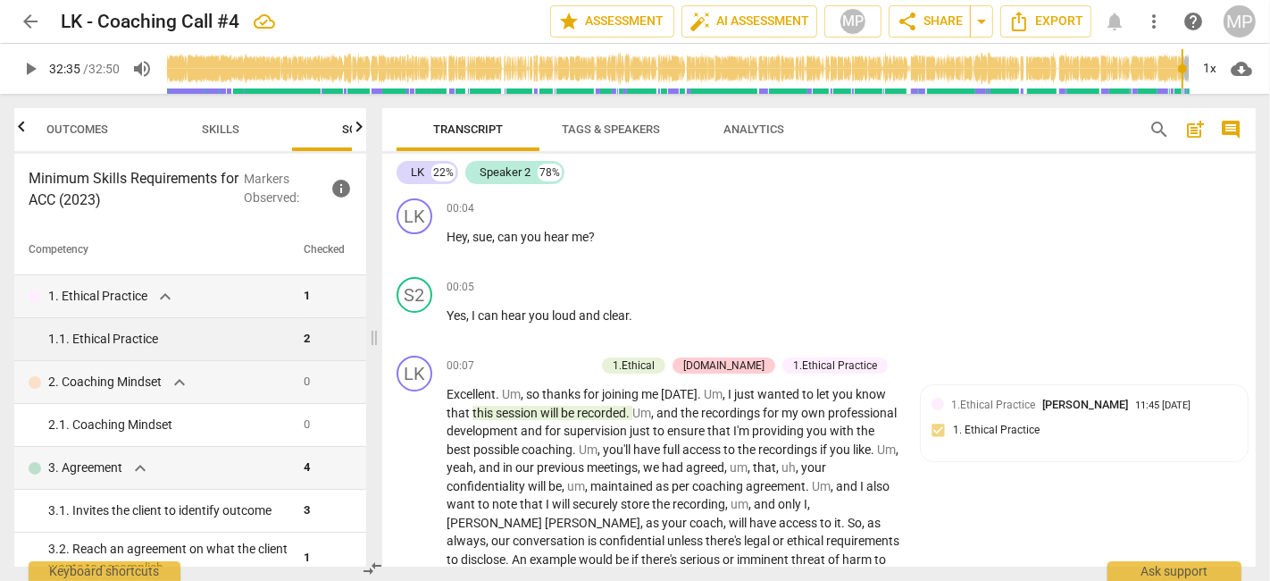
drag, startPoint x: 459, startPoint y: 338, endPoint x: 377, endPoint y: 347, distance: 82.7
click at [377, 347] on span at bounding box center [374, 337] width 11 height 487
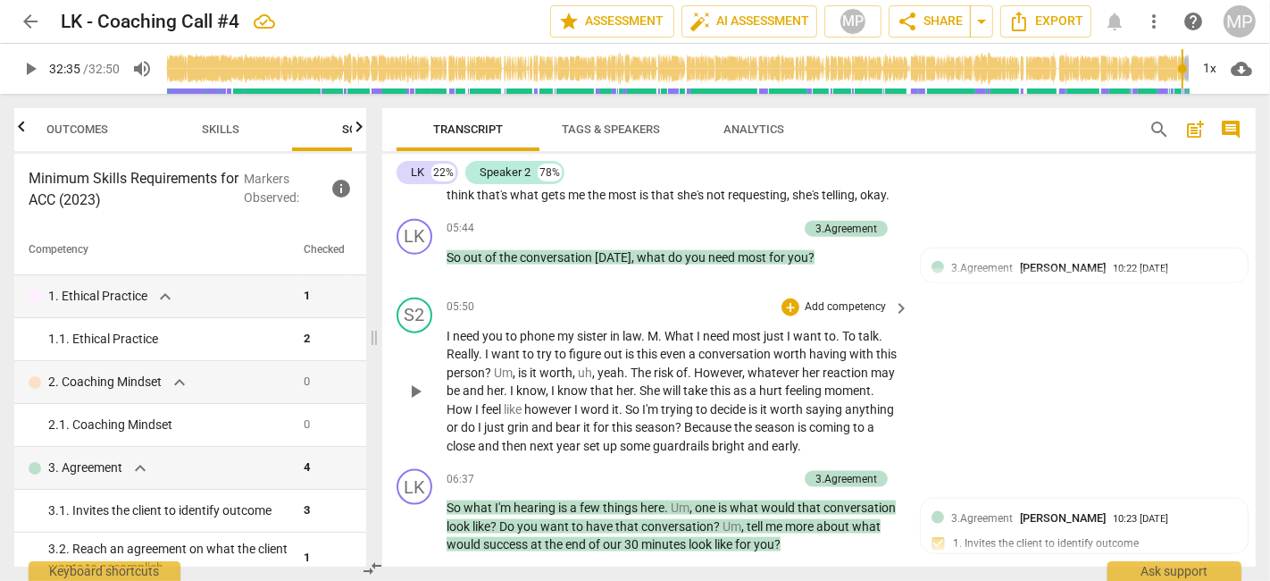
scroll to position [1985, 0]
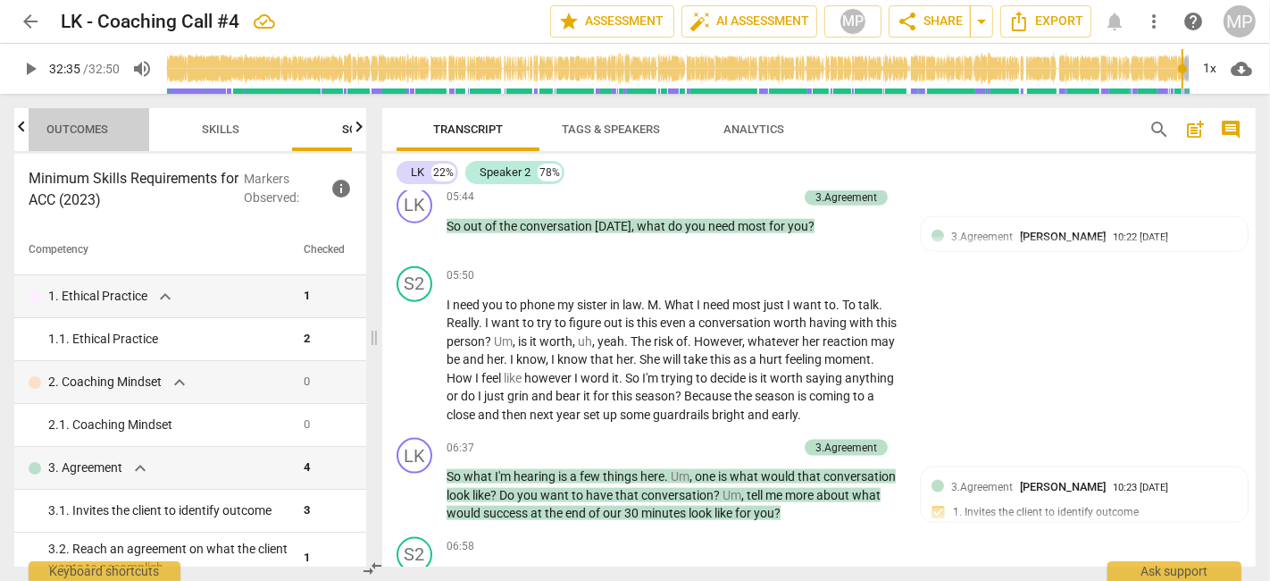
click at [104, 127] on span "Outcomes" at bounding box center [78, 128] width 62 height 13
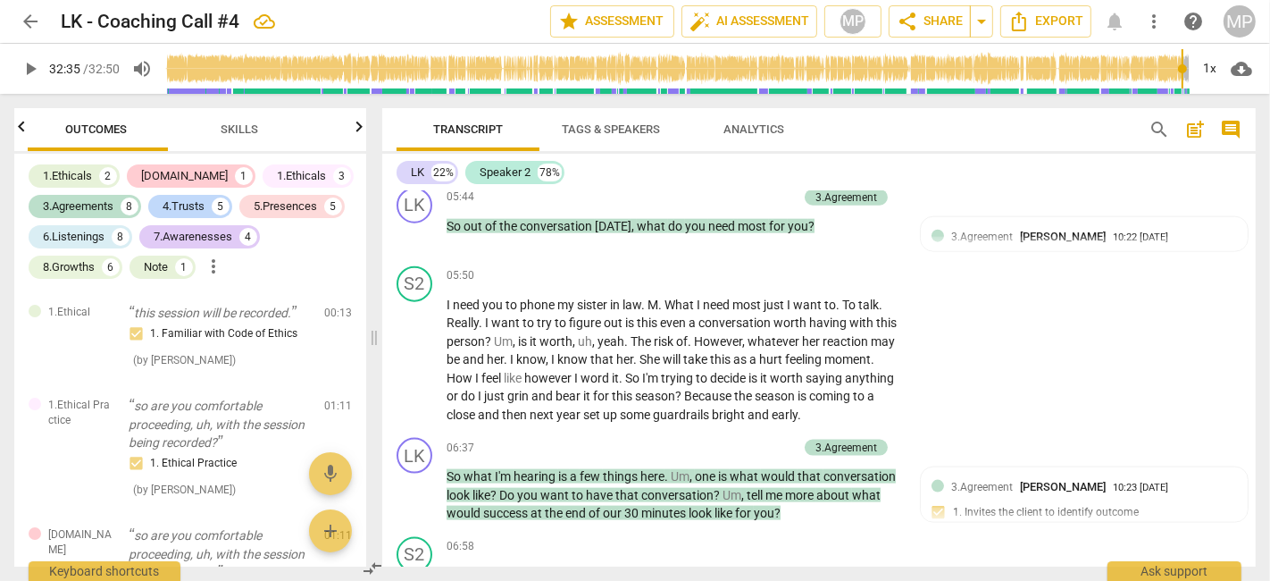
scroll to position [0, 0]
click at [32, 121] on span "Outcomes" at bounding box center [100, 130] width 143 height 24
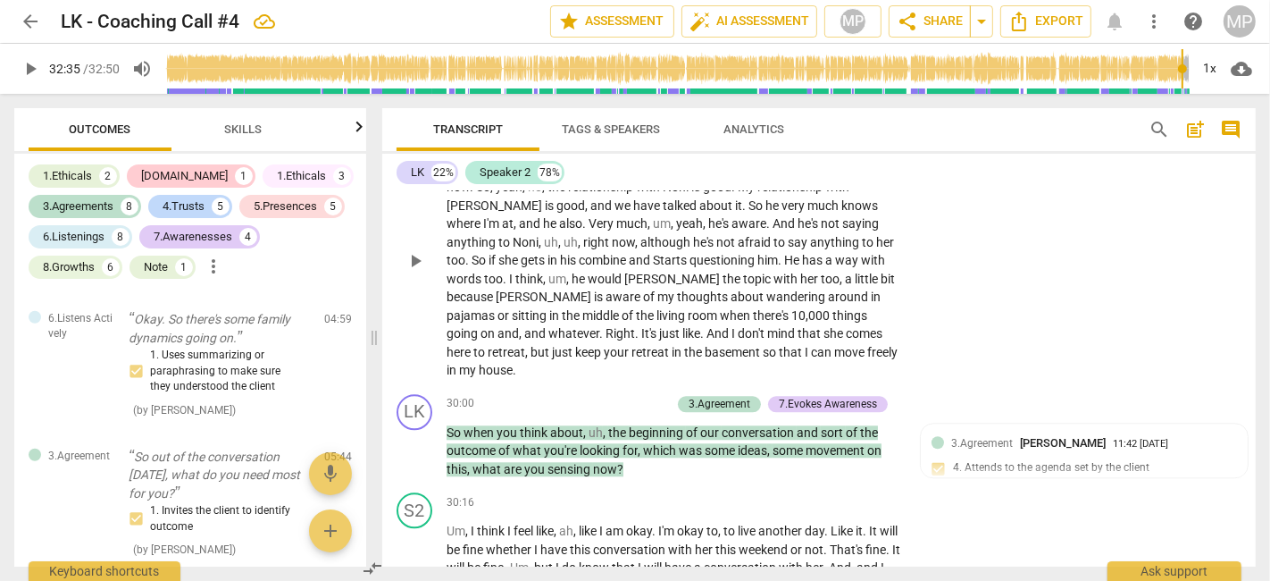
scroll to position [9520, 0]
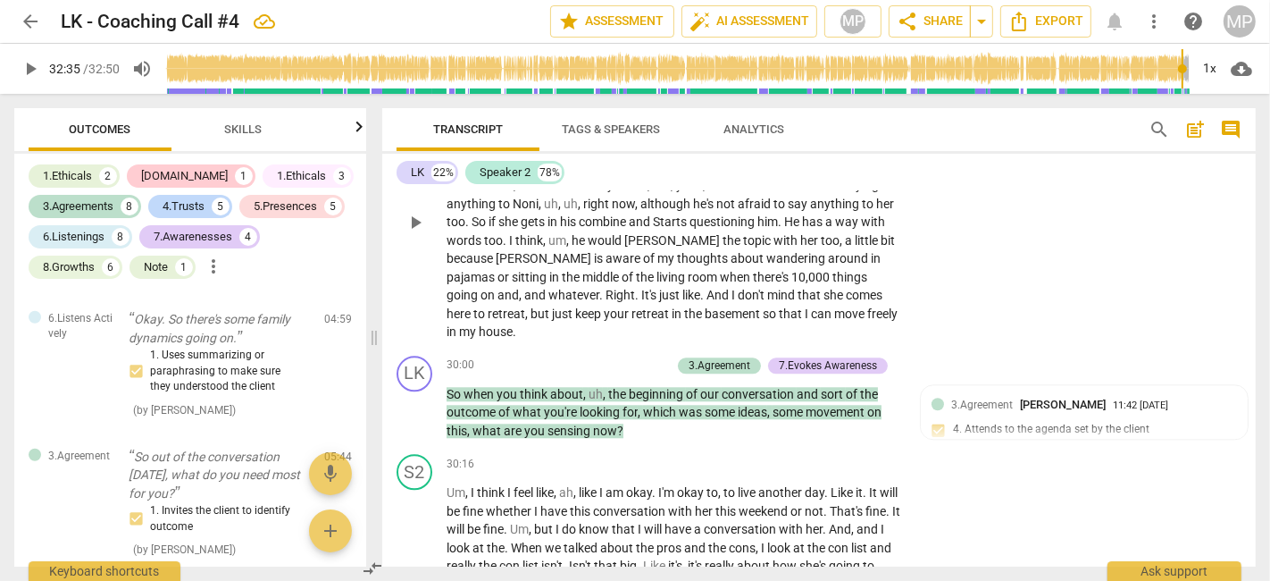
type input "1955"
